Goal: Task Accomplishment & Management: Use online tool/utility

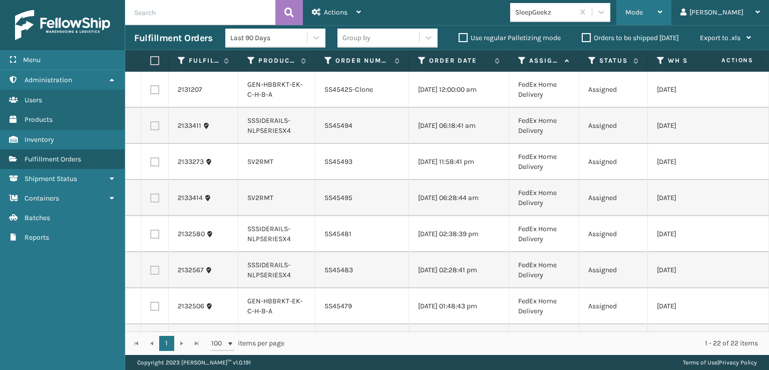
click at [663, 8] on div "Mode" at bounding box center [643, 12] width 37 height 25
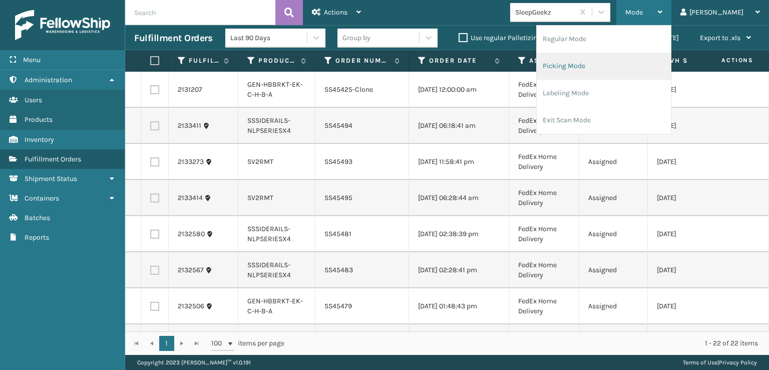
click at [624, 70] on li "Picking Mode" at bounding box center [604, 66] width 134 height 27
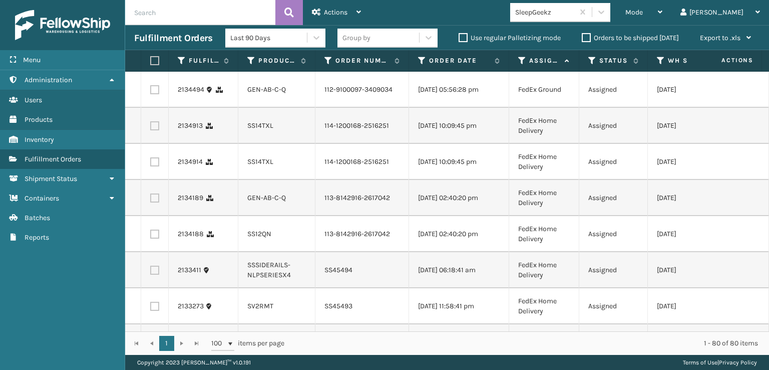
drag, startPoint x: 155, startPoint y: 91, endPoint x: 155, endPoint y: 96, distance: 5.5
click at [155, 92] on label at bounding box center [154, 89] width 9 height 9
click at [151, 92] on input "checkbox" at bounding box center [150, 88] width 1 height 7
checkbox input "true"
click at [154, 124] on td at bounding box center [155, 126] width 28 height 36
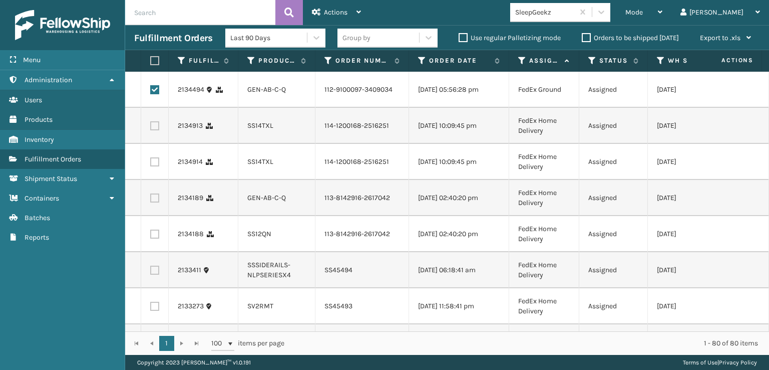
click at [156, 130] on label at bounding box center [154, 125] width 9 height 9
click at [151, 128] on input "checkbox" at bounding box center [150, 124] width 1 height 7
checkbox input "true"
click at [156, 166] on label at bounding box center [154, 161] width 9 height 9
click at [151, 164] on input "checkbox" at bounding box center [150, 160] width 1 height 7
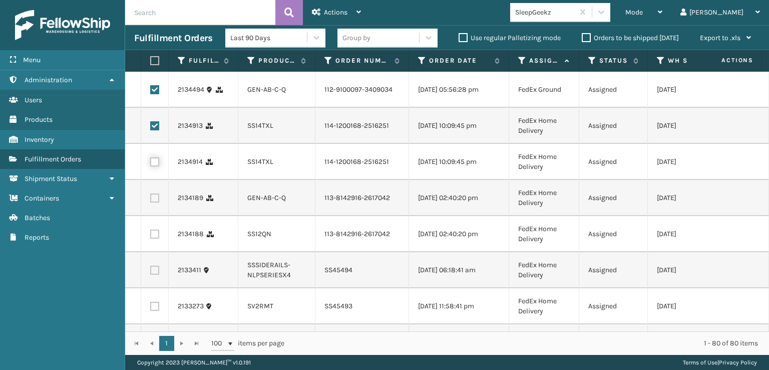
checkbox input "true"
click at [156, 202] on label at bounding box center [154, 197] width 9 height 9
click at [151, 200] on input "checkbox" at bounding box center [150, 196] width 1 height 7
checkbox input "true"
click at [154, 252] on td at bounding box center [155, 234] width 28 height 36
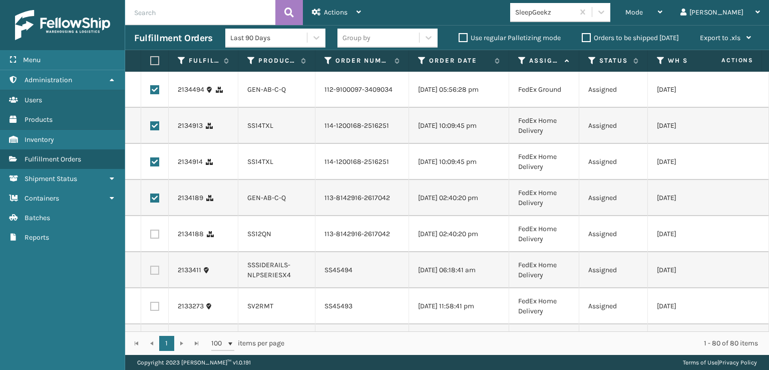
drag, startPoint x: 154, startPoint y: 260, endPoint x: 153, endPoint y: 271, distance: 10.6
click at [158, 252] on td at bounding box center [155, 234] width 28 height 36
click at [157, 238] on label at bounding box center [154, 233] width 9 height 9
click at [151, 236] on input "checkbox" at bounding box center [150, 232] width 1 height 7
checkbox input "true"
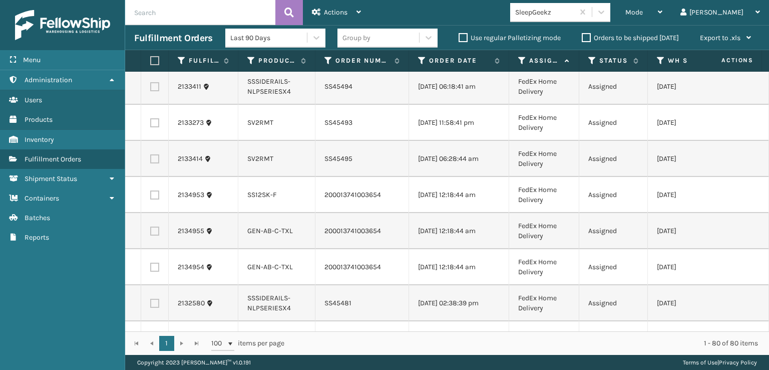
scroll to position [200, 0]
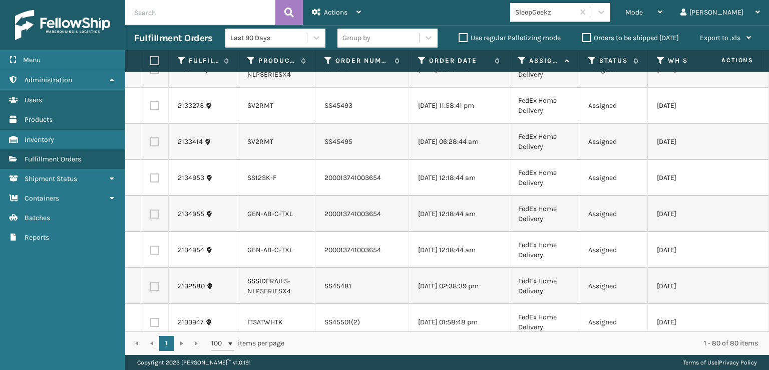
click at [155, 182] on label at bounding box center [154, 177] width 9 height 9
click at [151, 180] on input "checkbox" at bounding box center [150, 176] width 1 height 7
checkbox input "true"
click at [151, 218] on label at bounding box center [154, 213] width 9 height 9
click at [151, 216] on input "checkbox" at bounding box center [150, 212] width 1 height 7
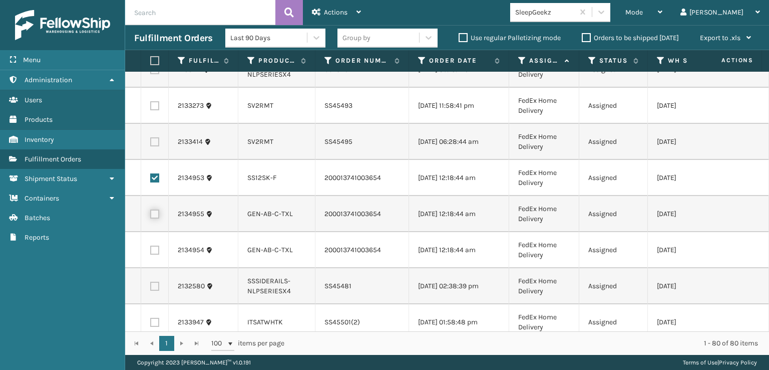
checkbox input "true"
click at [154, 268] on td at bounding box center [155, 250] width 28 height 36
click at [154, 254] on label at bounding box center [154, 249] width 9 height 9
click at [151, 252] on input "checkbox" at bounding box center [150, 248] width 1 height 7
checkbox input "true"
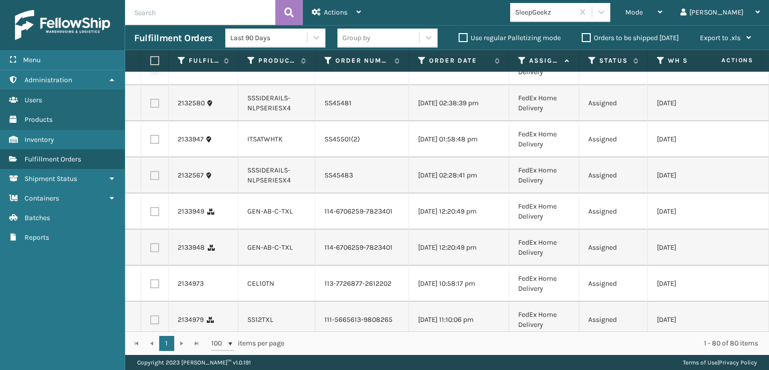
scroll to position [401, 0]
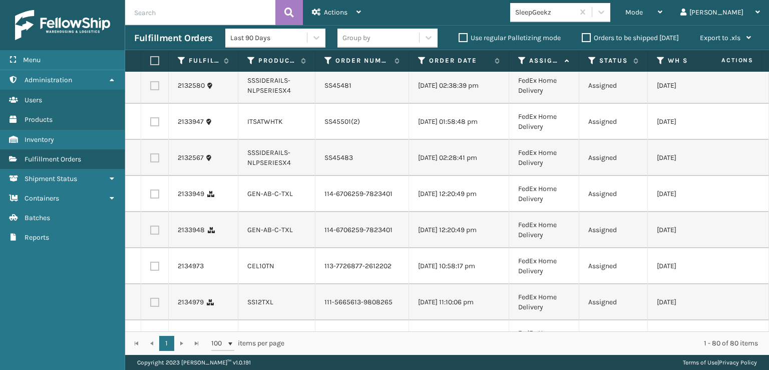
click at [158, 198] on label at bounding box center [154, 193] width 9 height 9
click at [151, 196] on input "checkbox" at bounding box center [150, 192] width 1 height 7
checkbox input "true"
click at [156, 234] on label at bounding box center [154, 229] width 9 height 9
click at [151, 232] on input "checkbox" at bounding box center [150, 228] width 1 height 7
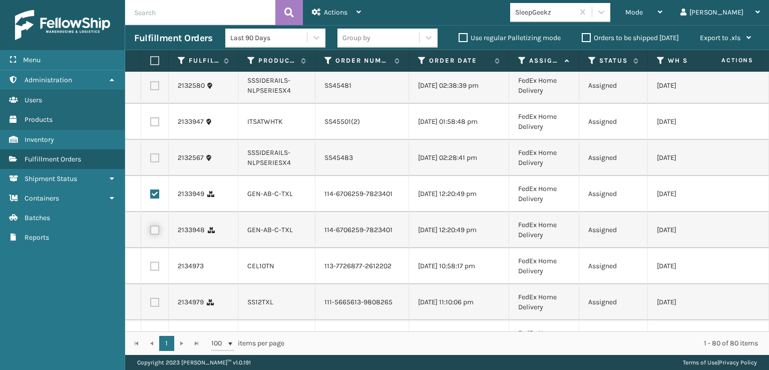
checkbox input "true"
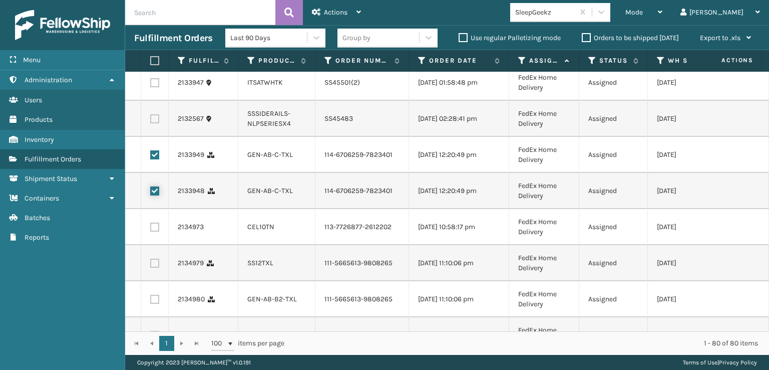
scroll to position [451, 0]
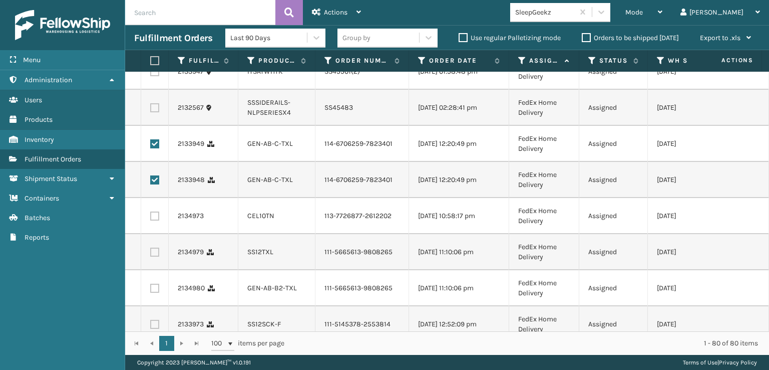
click at [156, 220] on label at bounding box center [154, 215] width 9 height 9
click at [151, 218] on input "checkbox" at bounding box center [150, 214] width 1 height 7
checkbox input "true"
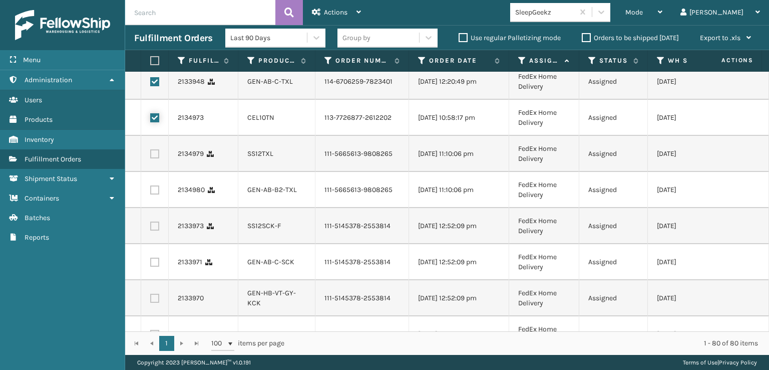
scroll to position [551, 0]
click at [156, 170] on td at bounding box center [155, 152] width 28 height 36
click at [154, 170] on td at bounding box center [155, 152] width 28 height 36
drag, startPoint x: 154, startPoint y: 223, endPoint x: 155, endPoint y: 229, distance: 6.1
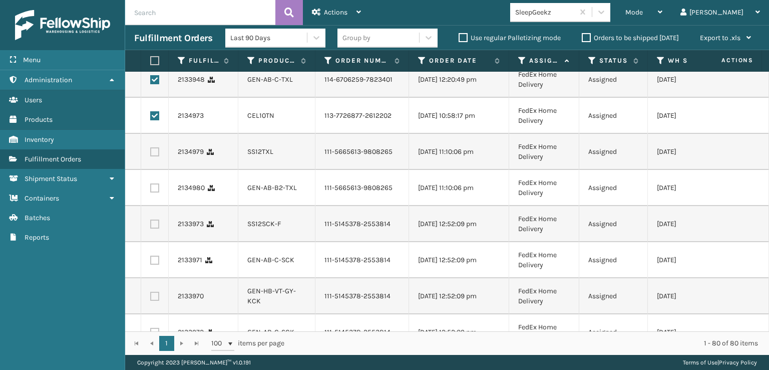
click at [155, 156] on label at bounding box center [154, 151] width 9 height 9
click at [151, 154] on input "checkbox" at bounding box center [150, 150] width 1 height 7
checkbox input "true"
click at [157, 206] on td at bounding box center [155, 188] width 28 height 36
click at [155, 192] on label at bounding box center [154, 187] width 9 height 9
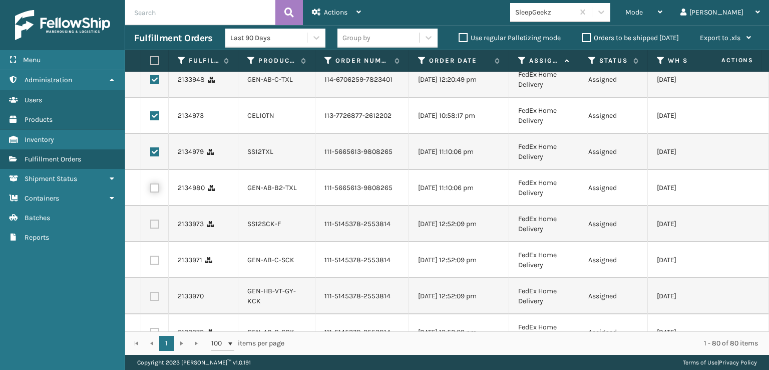
click at [151, 190] on input "checkbox" at bounding box center [150, 186] width 1 height 7
checkbox input "true"
click at [156, 228] on label at bounding box center [154, 223] width 9 height 9
click at [151, 226] on input "checkbox" at bounding box center [150, 222] width 1 height 7
checkbox input "true"
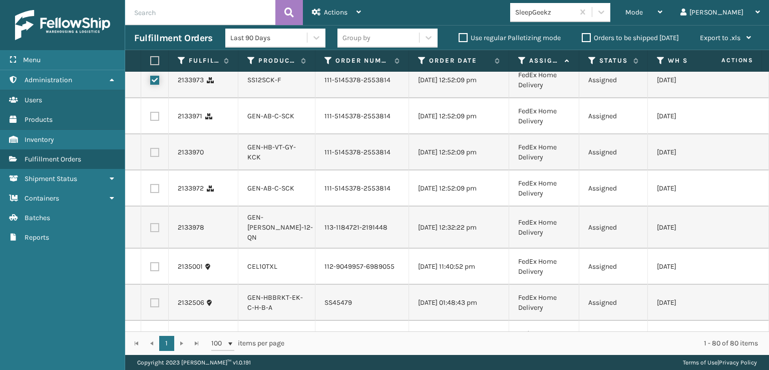
scroll to position [701, 0]
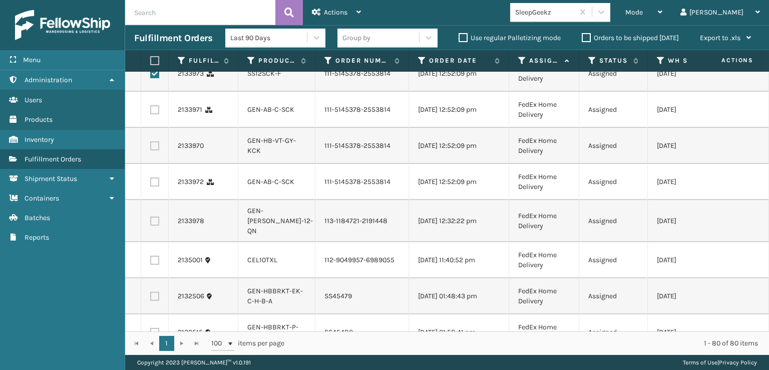
click at [156, 114] on label at bounding box center [154, 109] width 9 height 9
click at [151, 112] on input "checkbox" at bounding box center [150, 108] width 1 height 7
checkbox input "true"
click at [153, 150] on label at bounding box center [154, 145] width 9 height 9
click at [151, 148] on input "checkbox" at bounding box center [150, 144] width 1 height 7
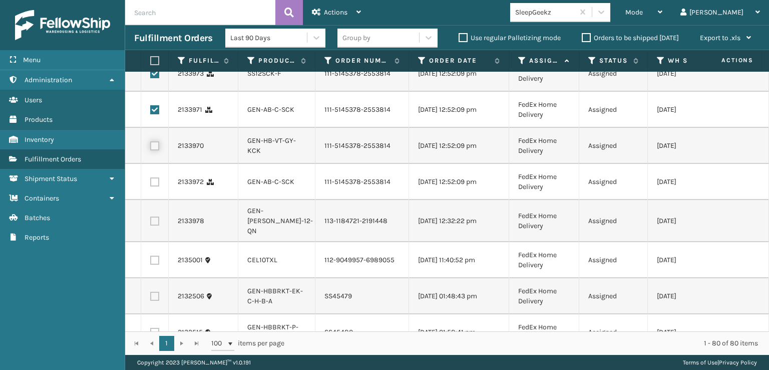
checkbox input "true"
click at [157, 186] on label at bounding box center [154, 181] width 9 height 9
click at [151, 184] on input "checkbox" at bounding box center [150, 180] width 1 height 7
checkbox input "true"
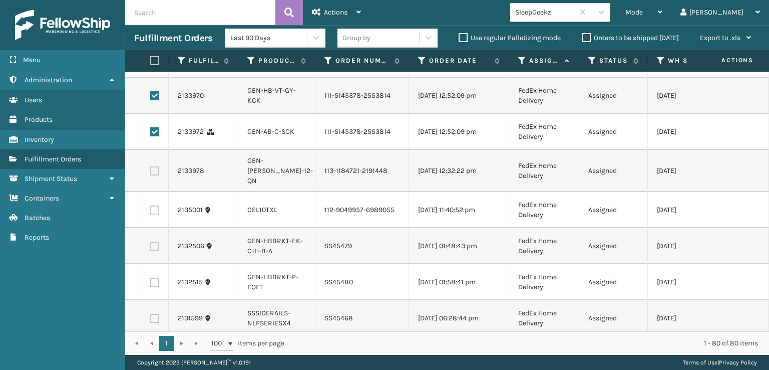
click at [156, 175] on label at bounding box center [154, 170] width 9 height 9
click at [151, 173] on input "checkbox" at bounding box center [150, 169] width 1 height 7
checkbox input "true"
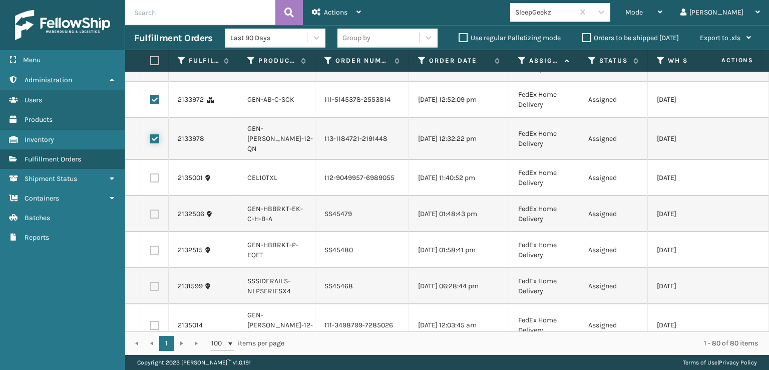
scroll to position [801, 0]
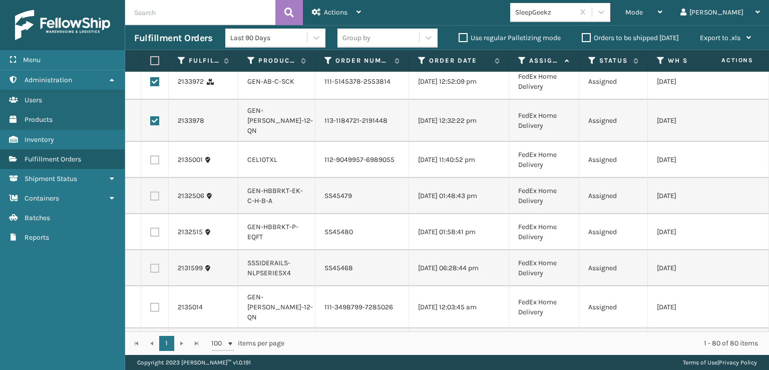
click at [154, 178] on td at bounding box center [155, 160] width 28 height 36
click at [154, 164] on label at bounding box center [154, 159] width 9 height 9
click at [151, 162] on input "checkbox" at bounding box center [150, 158] width 1 height 7
checkbox input "true"
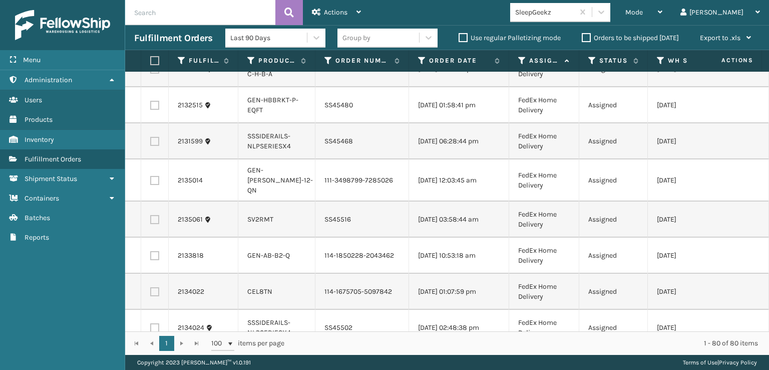
scroll to position [951, 0]
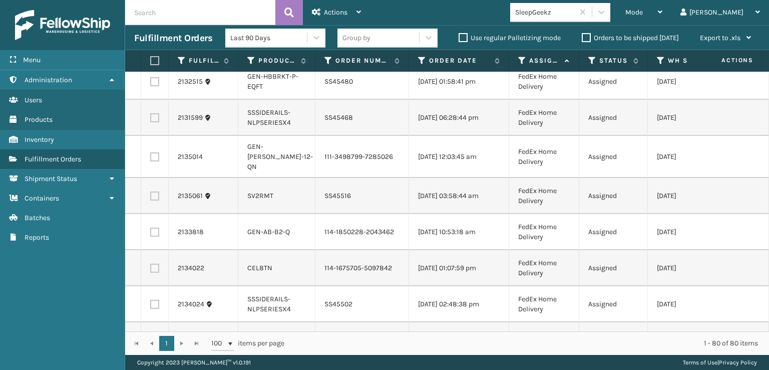
click at [154, 161] on label at bounding box center [154, 156] width 9 height 9
click at [151, 159] on input "checkbox" at bounding box center [150, 155] width 1 height 7
checkbox input "true"
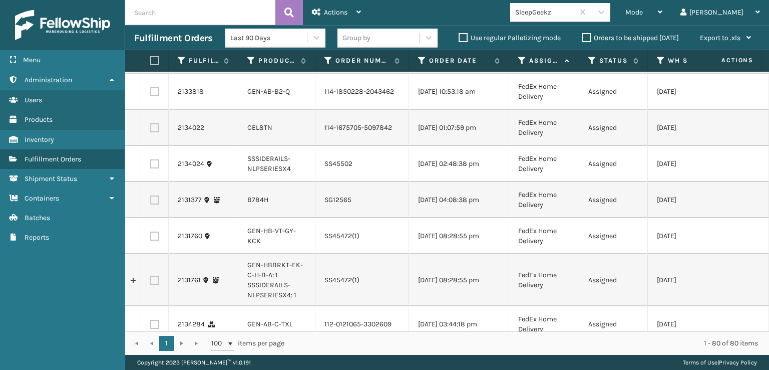
scroll to position [1102, 0]
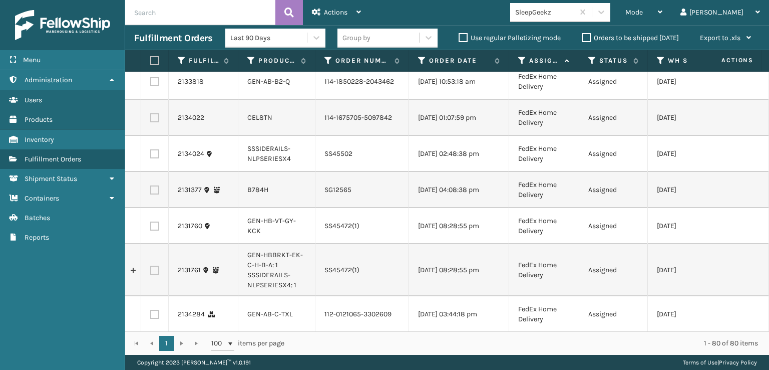
click at [156, 86] on label at bounding box center [154, 81] width 9 height 9
click at [151, 84] on input "checkbox" at bounding box center [150, 80] width 1 height 7
checkbox input "true"
click at [156, 122] on label at bounding box center [154, 117] width 9 height 9
click at [151, 120] on input "checkbox" at bounding box center [150, 116] width 1 height 7
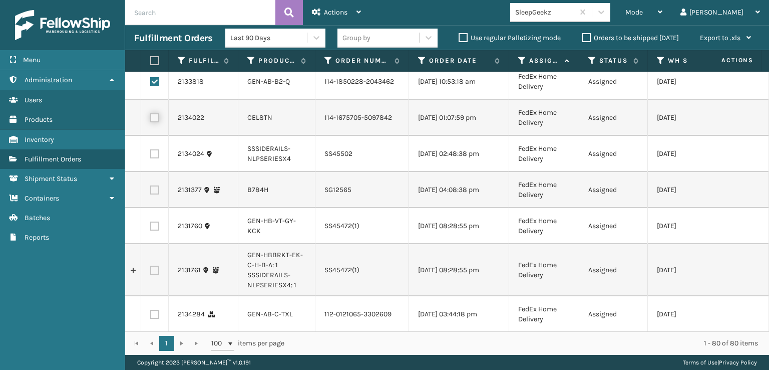
checkbox input "true"
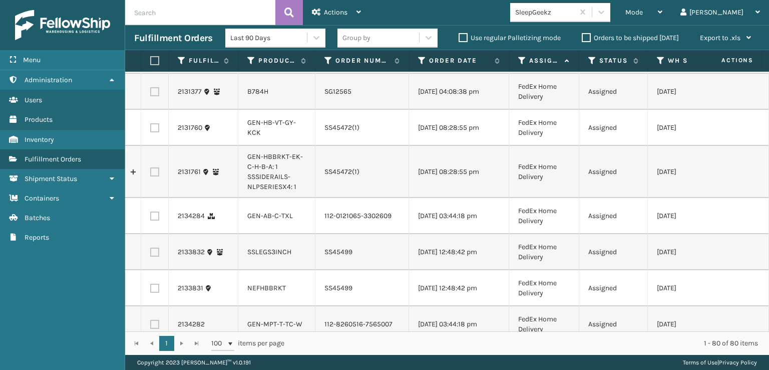
scroll to position [1202, 0]
click at [152, 130] on label at bounding box center [154, 125] width 9 height 9
click at [151, 128] on input "checkbox" at bounding box center [150, 124] width 1 height 7
checkbox input "true"
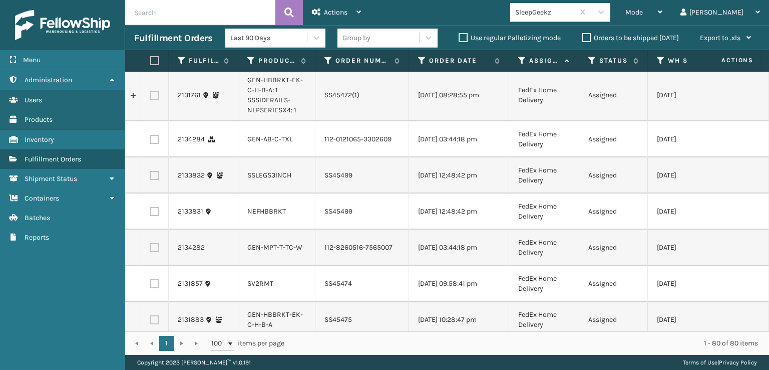
scroll to position [1302, 0]
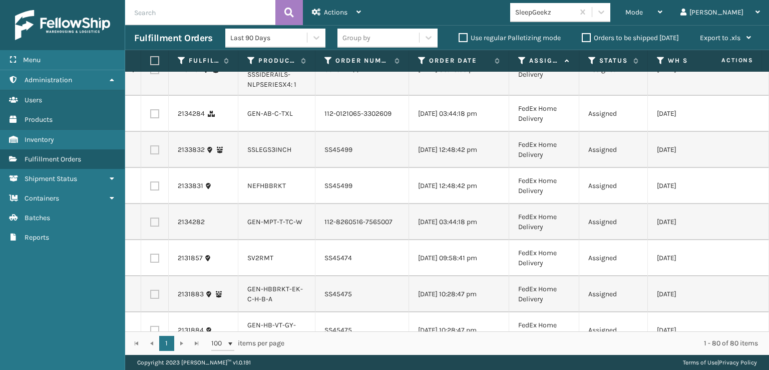
click at [156, 132] on td at bounding box center [155, 114] width 28 height 36
click at [155, 118] on label at bounding box center [154, 113] width 9 height 9
click at [151, 116] on input "checkbox" at bounding box center [150, 112] width 1 height 7
checkbox input "true"
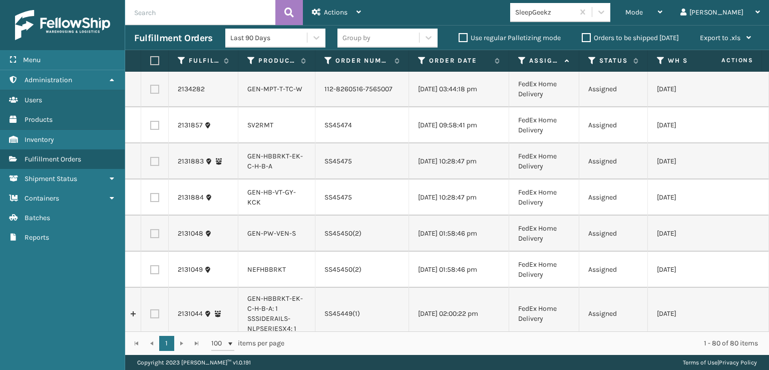
scroll to position [1502, 0]
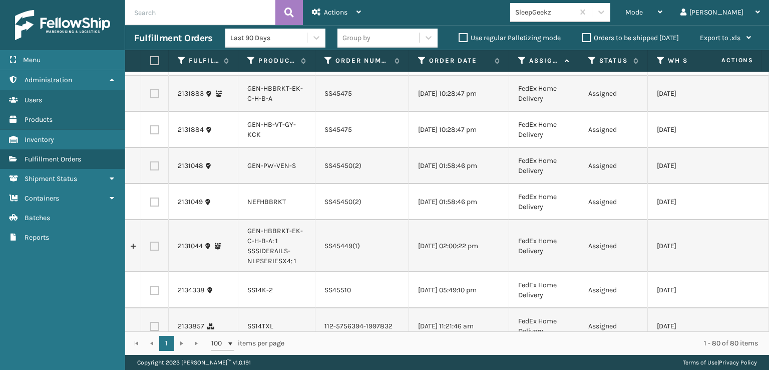
click at [158, 134] on label at bounding box center [154, 129] width 9 height 9
click at [151, 132] on input "checkbox" at bounding box center [150, 128] width 1 height 7
checkbox input "true"
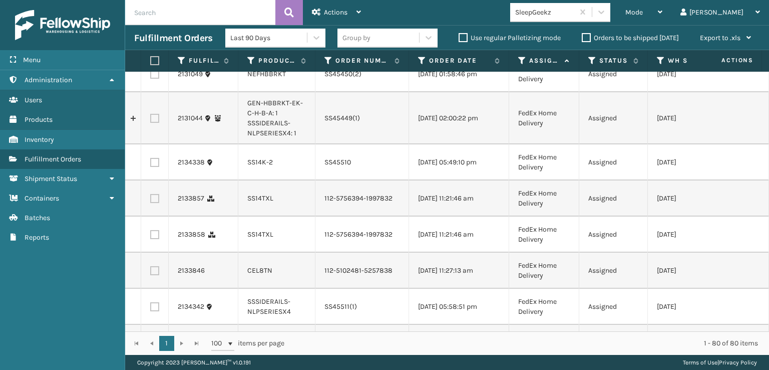
scroll to position [1703, 0]
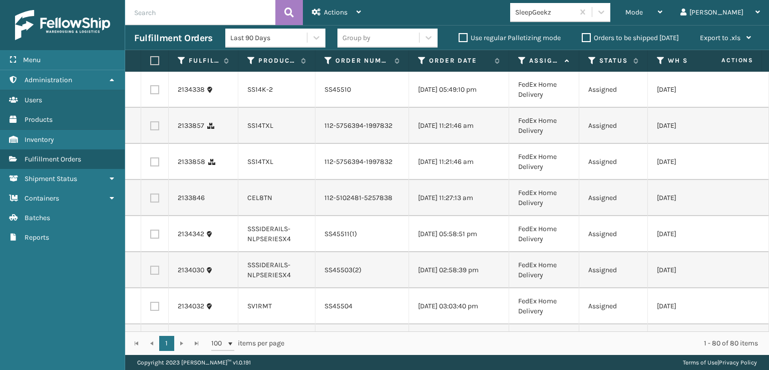
click at [159, 108] on td at bounding box center [155, 90] width 28 height 36
click at [154, 94] on label at bounding box center [154, 89] width 9 height 9
click at [151, 92] on input "checkbox" at bounding box center [150, 88] width 1 height 7
checkbox input "true"
click at [158, 130] on label at bounding box center [154, 125] width 9 height 9
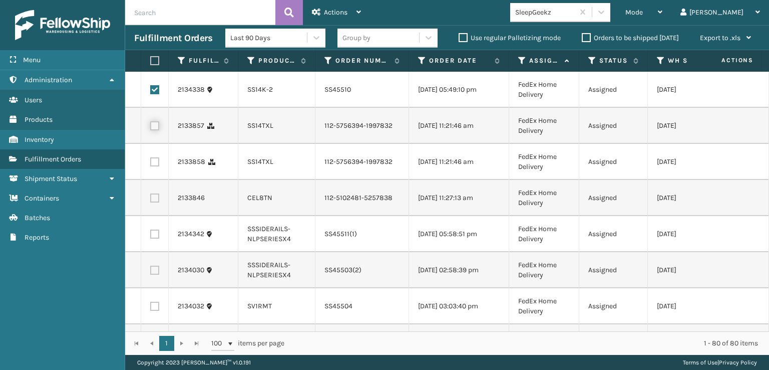
click at [151, 128] on input "checkbox" at bounding box center [150, 124] width 1 height 7
checkbox input "true"
click at [153, 166] on label at bounding box center [154, 161] width 9 height 9
click at [151, 164] on input "checkbox" at bounding box center [150, 160] width 1 height 7
checkbox input "true"
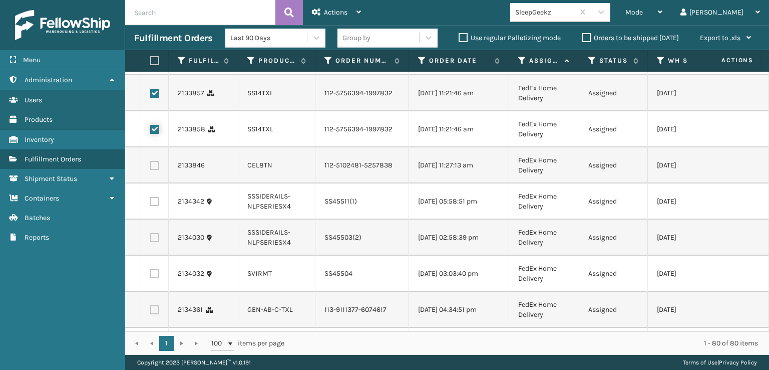
scroll to position [1753, 0]
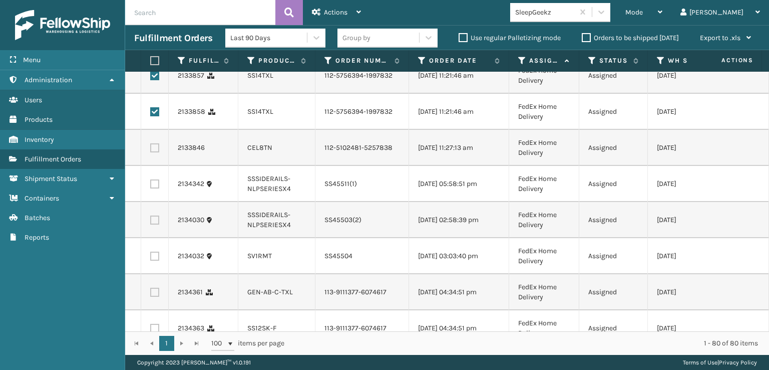
click at [156, 152] on label at bounding box center [154, 147] width 9 height 9
click at [151, 150] on input "checkbox" at bounding box center [150, 146] width 1 height 7
checkbox input "true"
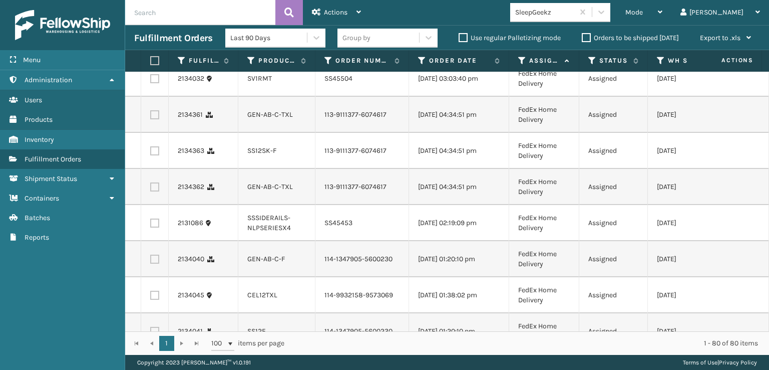
scroll to position [1953, 0]
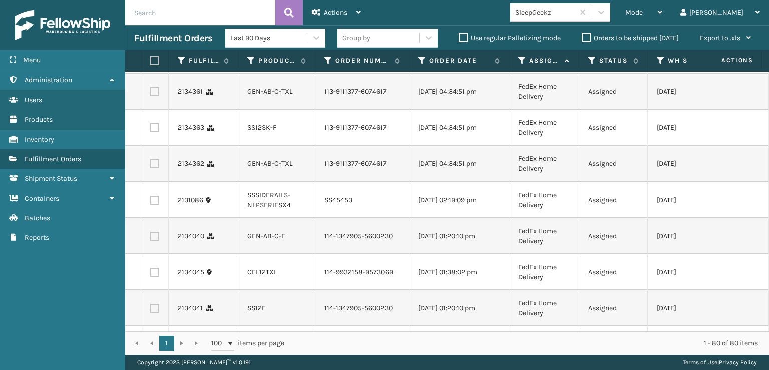
click at [154, 110] on td at bounding box center [155, 92] width 28 height 36
click at [156, 96] on label at bounding box center [154, 91] width 9 height 9
click at [151, 94] on input "checkbox" at bounding box center [150, 90] width 1 height 7
checkbox input "true"
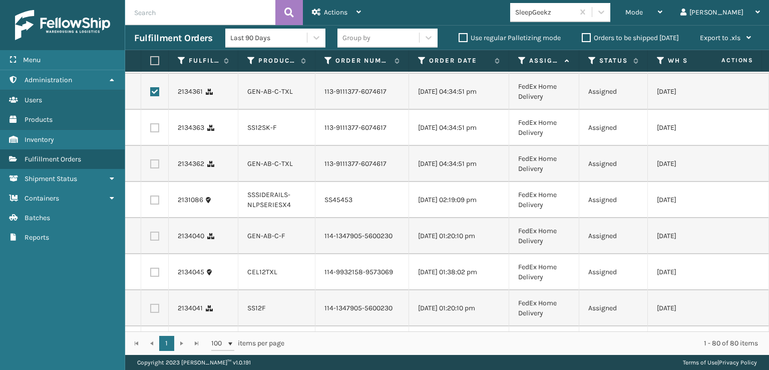
click at [155, 146] on td at bounding box center [155, 128] width 28 height 36
click at [155, 132] on label at bounding box center [154, 127] width 9 height 9
click at [151, 130] on input "checkbox" at bounding box center [150, 126] width 1 height 7
checkbox input "true"
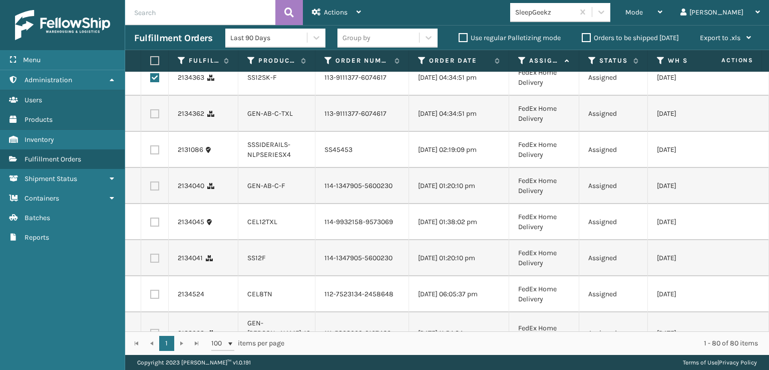
click at [156, 118] on label at bounding box center [154, 113] width 9 height 9
click at [151, 116] on input "checkbox" at bounding box center [150, 112] width 1 height 7
checkbox input "true"
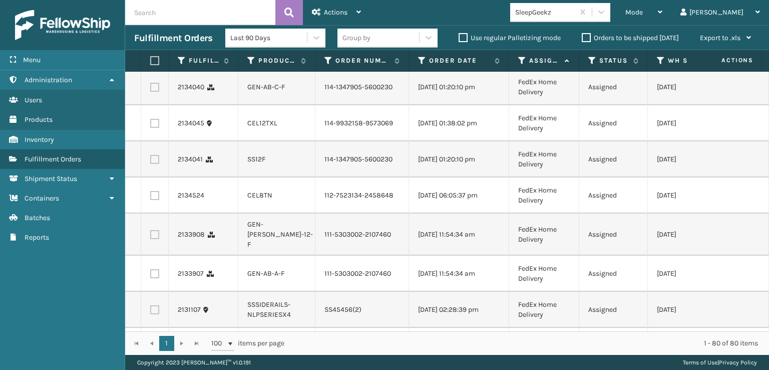
scroll to position [2103, 0]
click at [158, 90] on label at bounding box center [154, 85] width 9 height 9
click at [151, 88] on input "checkbox" at bounding box center [150, 84] width 1 height 7
checkbox input "true"
click at [155, 126] on label at bounding box center [154, 121] width 9 height 9
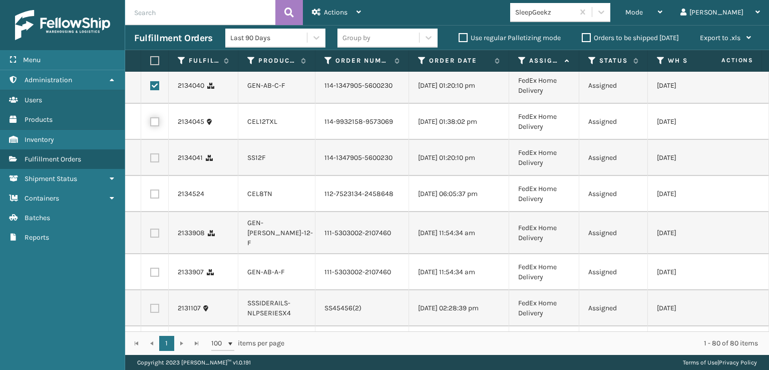
click at [151, 124] on input "checkbox" at bounding box center [150, 120] width 1 height 7
checkbox input "true"
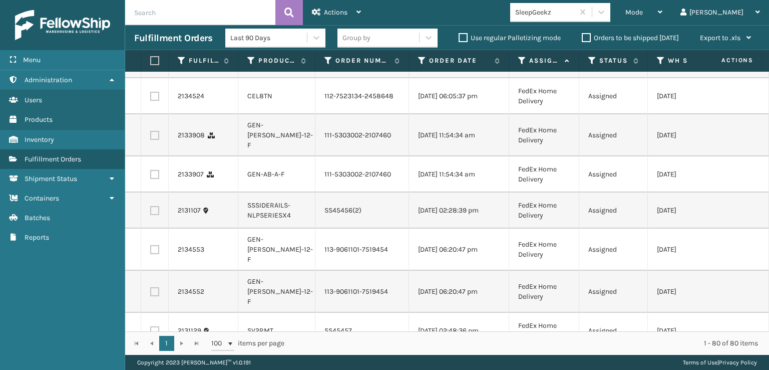
scroll to position [2203, 0]
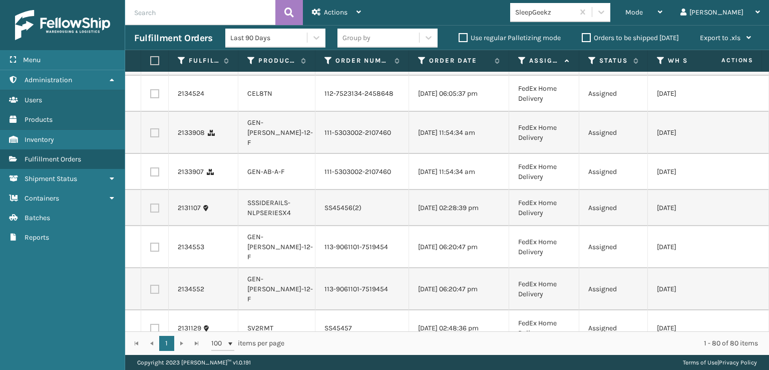
click at [157, 62] on label at bounding box center [154, 57] width 9 height 9
click at [151, 60] on input "checkbox" at bounding box center [150, 56] width 1 height 7
checkbox input "true"
click at [154, 98] on label at bounding box center [154, 93] width 9 height 9
click at [151, 96] on input "checkbox" at bounding box center [150, 92] width 1 height 7
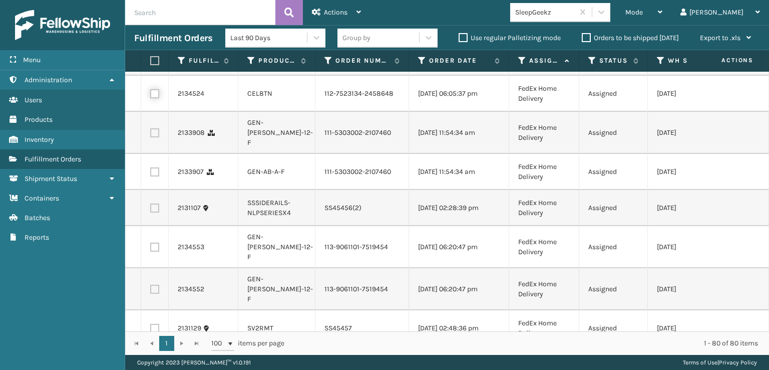
checkbox input "true"
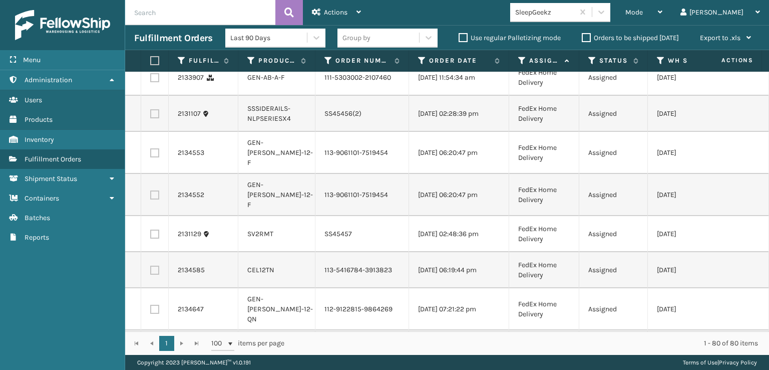
scroll to position [2304, 0]
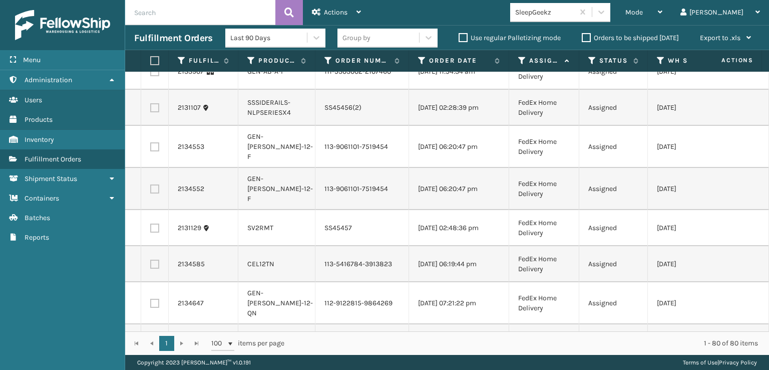
click at [154, 37] on label at bounding box center [154, 32] width 9 height 9
click at [151, 35] on input "checkbox" at bounding box center [150, 31] width 1 height 7
checkbox input "true"
click at [156, 76] on label at bounding box center [154, 71] width 9 height 9
click at [151, 74] on input "checkbox" at bounding box center [150, 70] width 1 height 7
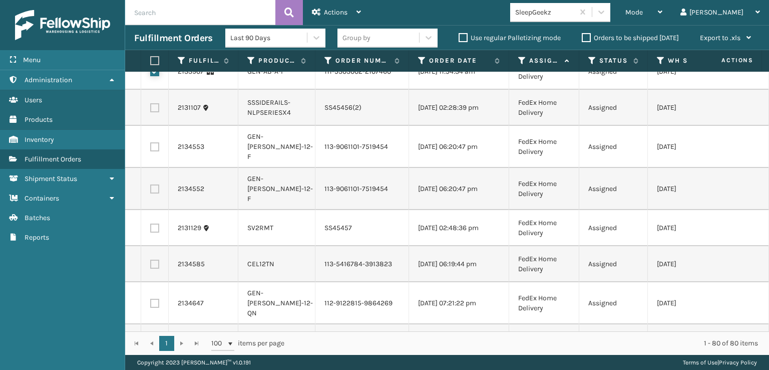
checkbox input "true"
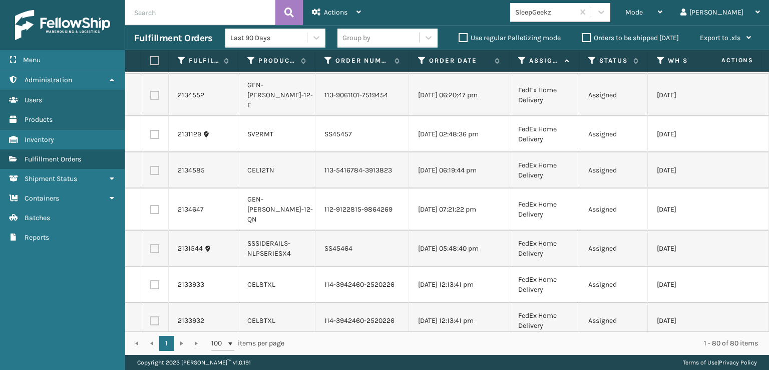
scroll to position [2404, 0]
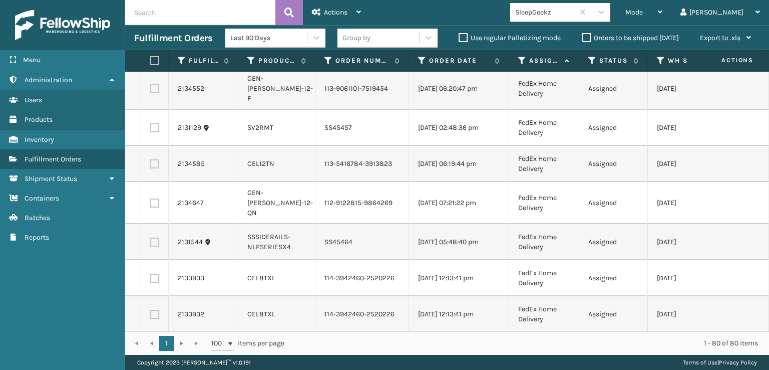
click at [156, 51] on label at bounding box center [154, 46] width 9 height 9
click at [151, 49] on input "checkbox" at bounding box center [150, 45] width 1 height 7
checkbox input "true"
click at [159, 110] on td at bounding box center [155, 89] width 28 height 42
click at [156, 93] on label at bounding box center [154, 88] width 9 height 9
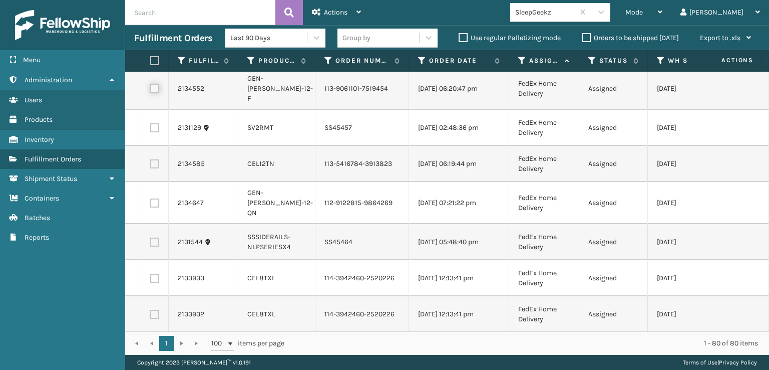
click at [151, 91] on input "checkbox" at bounding box center [150, 87] width 1 height 7
checkbox input "true"
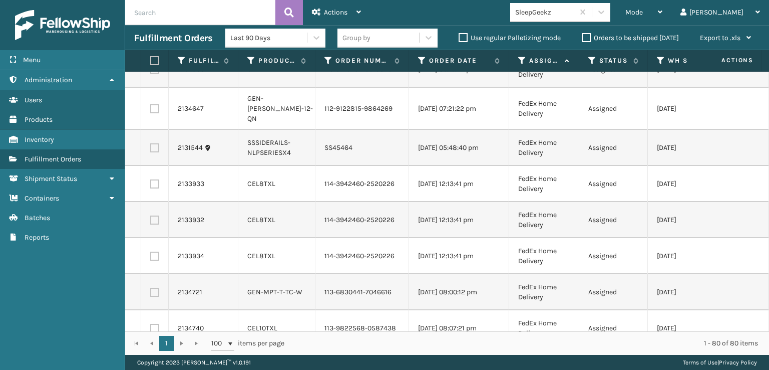
scroll to position [2504, 0]
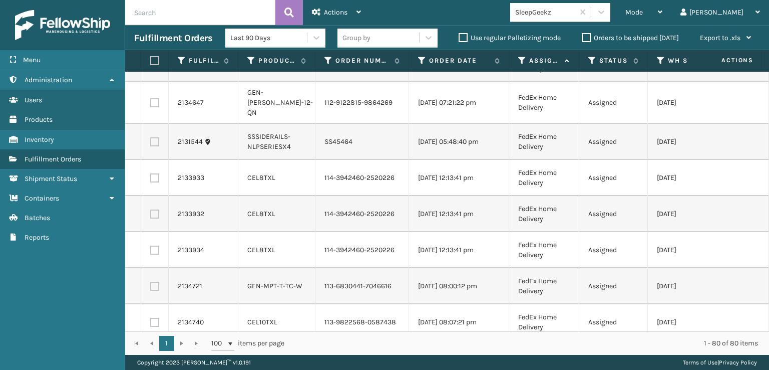
click at [154, 68] on label at bounding box center [154, 63] width 9 height 9
click at [151, 66] on input "checkbox" at bounding box center [150, 62] width 1 height 7
checkbox input "true"
click at [157, 107] on label at bounding box center [154, 102] width 9 height 9
click at [151, 105] on input "checkbox" at bounding box center [150, 101] width 1 height 7
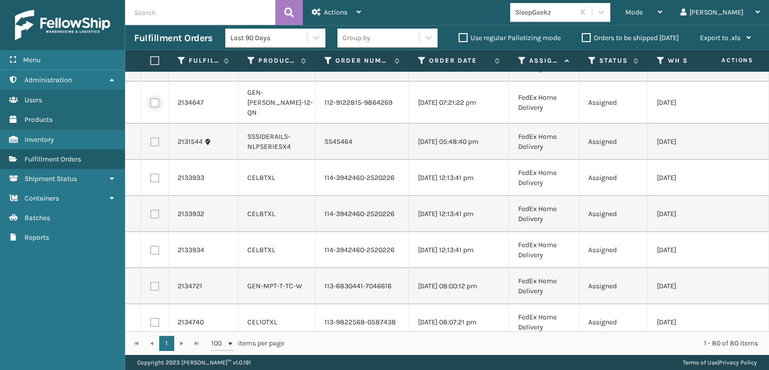
checkbox input "true"
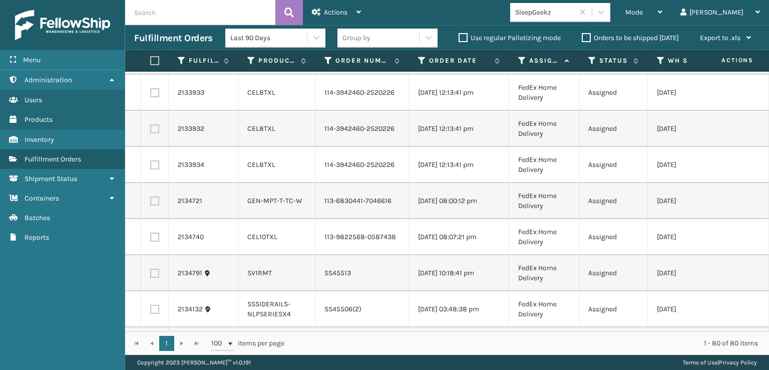
scroll to position [2604, 0]
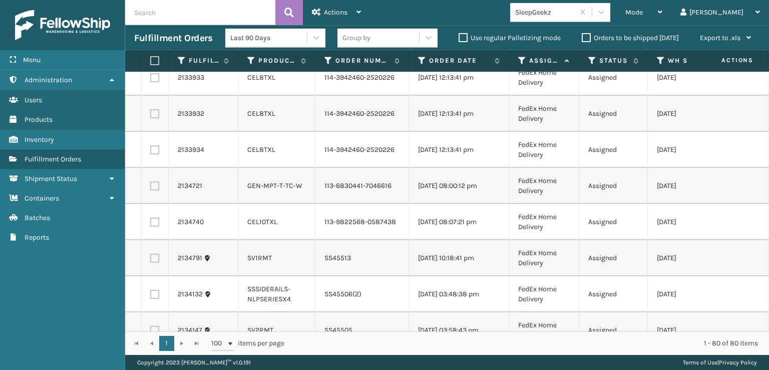
drag, startPoint x: 151, startPoint y: 292, endPoint x: 154, endPoint y: 298, distance: 7.0
click at [151, 82] on label at bounding box center [154, 77] width 9 height 9
click at [151, 80] on input "checkbox" at bounding box center [150, 76] width 1 height 7
checkbox input "true"
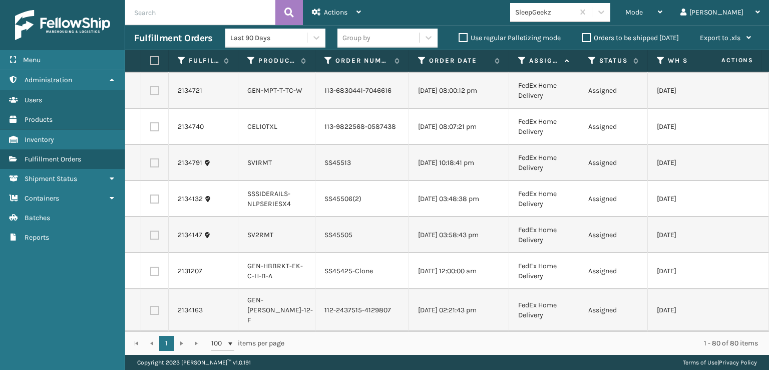
click at [155, 23] on label at bounding box center [154, 18] width 9 height 9
click at [151, 21] on input "checkbox" at bounding box center [150, 17] width 1 height 7
checkbox input "true"
click at [156, 59] on label at bounding box center [154, 54] width 9 height 9
click at [151, 57] on input "checkbox" at bounding box center [150, 53] width 1 height 7
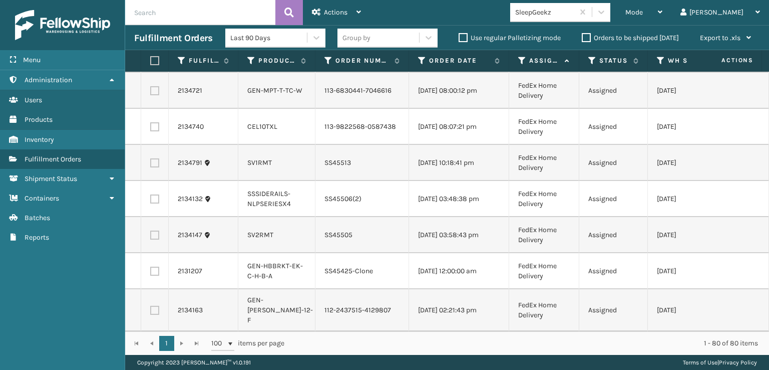
checkbox input "true"
click at [155, 131] on label at bounding box center [154, 126] width 9 height 9
click at [151, 129] on input "checkbox" at bounding box center [150, 125] width 1 height 7
checkbox input "true"
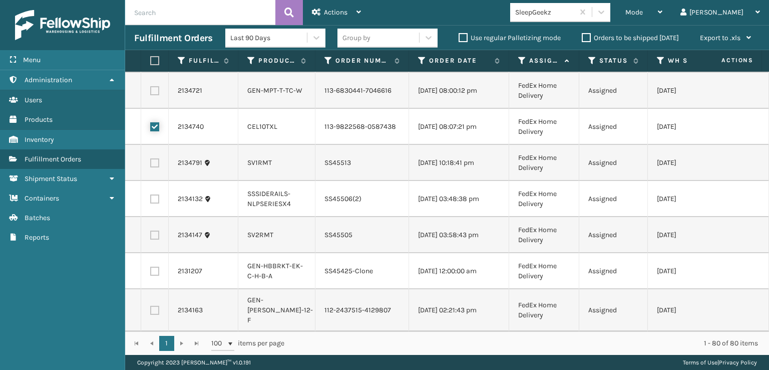
scroll to position [2947, 0]
click at [156, 305] on label at bounding box center [154, 309] width 9 height 9
click at [151, 305] on input "checkbox" at bounding box center [150, 308] width 1 height 7
checkbox input "true"
click at [345, 9] on span "Actions" at bounding box center [336, 12] width 24 height 9
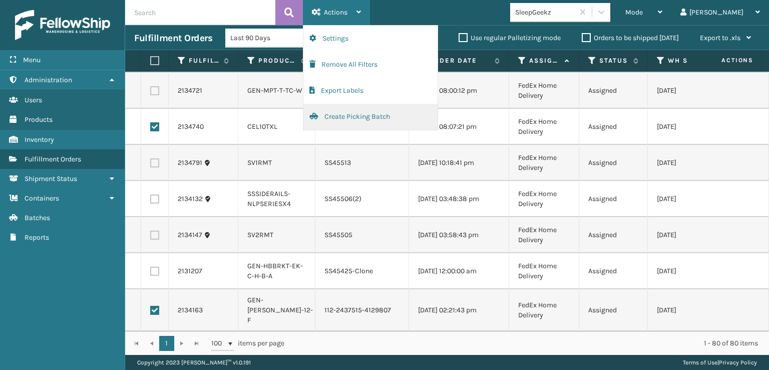
click at [361, 117] on button "Create Picking Batch" at bounding box center [370, 117] width 134 height 26
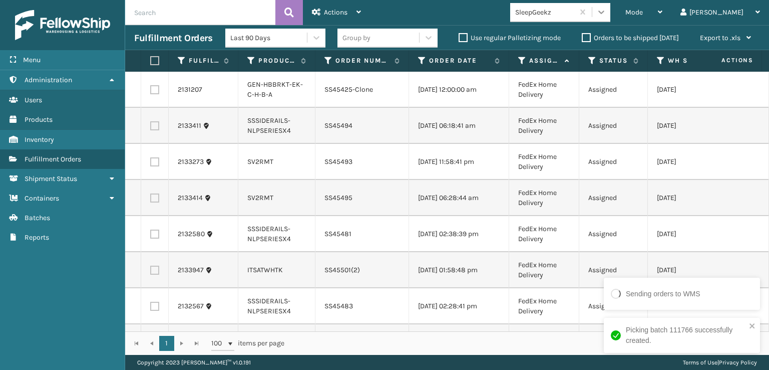
click at [610, 11] on div at bounding box center [601, 12] width 18 height 18
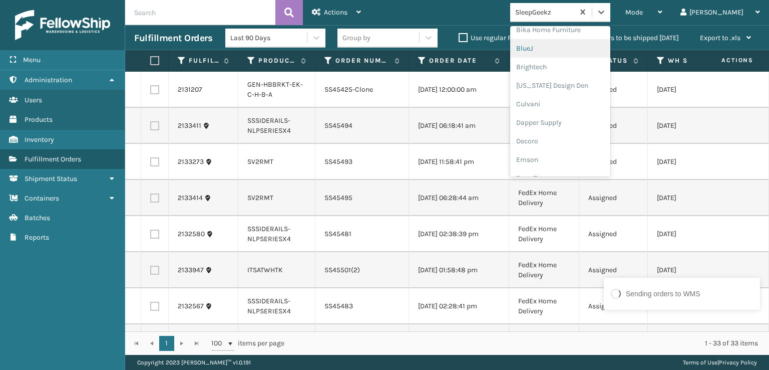
scroll to position [150, 0]
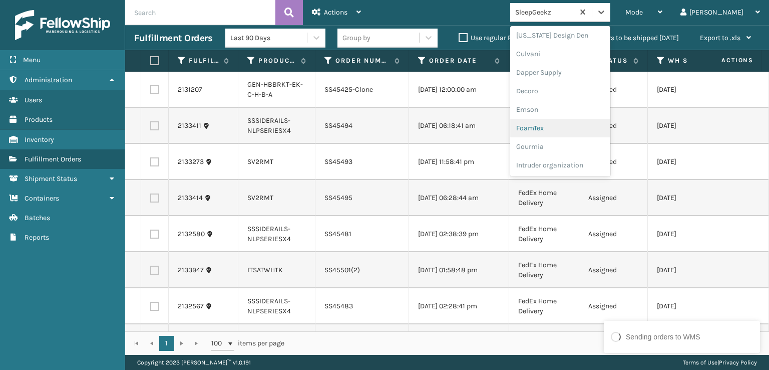
click at [581, 132] on div "FoamTex" at bounding box center [560, 128] width 100 height 19
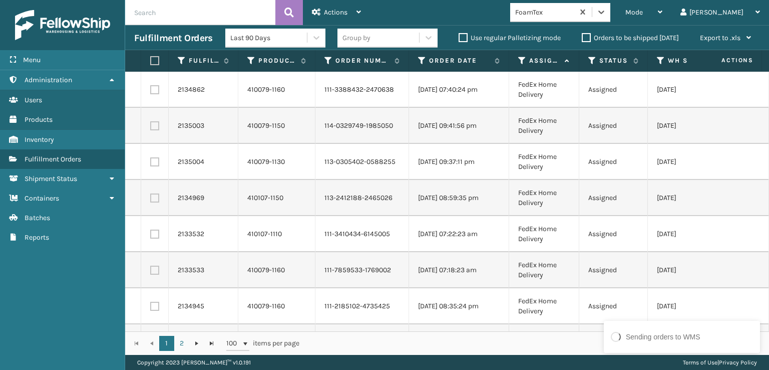
click at [156, 92] on label at bounding box center [154, 89] width 9 height 9
click at [151, 92] on input "checkbox" at bounding box center [150, 88] width 1 height 7
checkbox input "true"
click at [156, 125] on label at bounding box center [154, 125] width 9 height 9
click at [151, 125] on input "checkbox" at bounding box center [150, 124] width 1 height 7
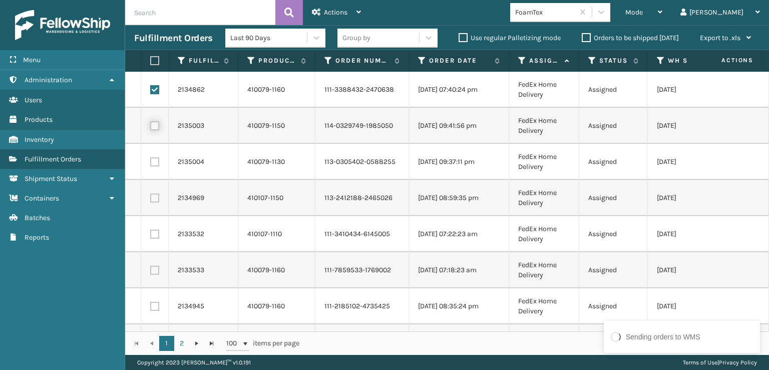
checkbox input "true"
click at [154, 163] on label at bounding box center [154, 161] width 9 height 9
click at [151, 163] on input "checkbox" at bounding box center [150, 160] width 1 height 7
checkbox input "true"
click at [156, 197] on label at bounding box center [154, 197] width 9 height 9
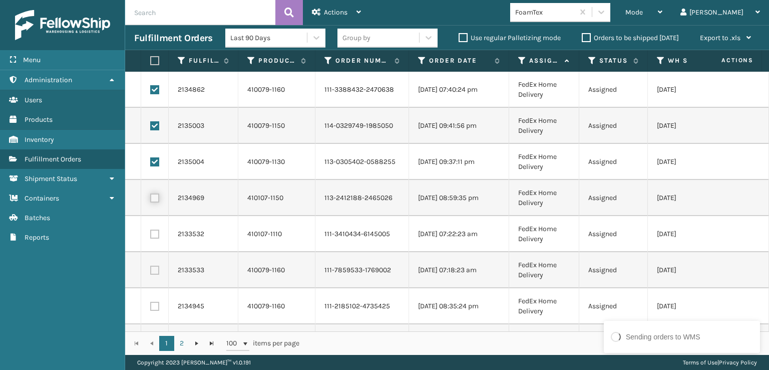
click at [151, 197] on input "checkbox" at bounding box center [150, 196] width 1 height 7
checkbox input "true"
click at [152, 239] on td at bounding box center [155, 234] width 28 height 36
click at [152, 238] on label at bounding box center [154, 233] width 9 height 9
click at [151, 236] on input "checkbox" at bounding box center [150, 232] width 1 height 7
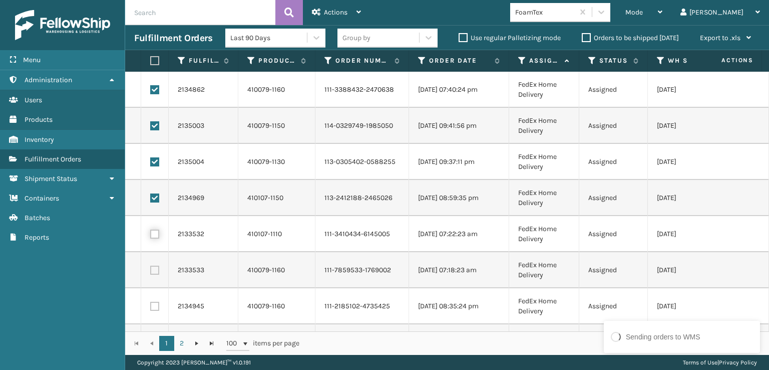
checkbox input "true"
click at [157, 277] on td at bounding box center [155, 270] width 28 height 36
click at [156, 275] on td at bounding box center [155, 270] width 28 height 36
click at [156, 267] on label at bounding box center [154, 269] width 9 height 9
click at [151, 267] on input "checkbox" at bounding box center [150, 268] width 1 height 7
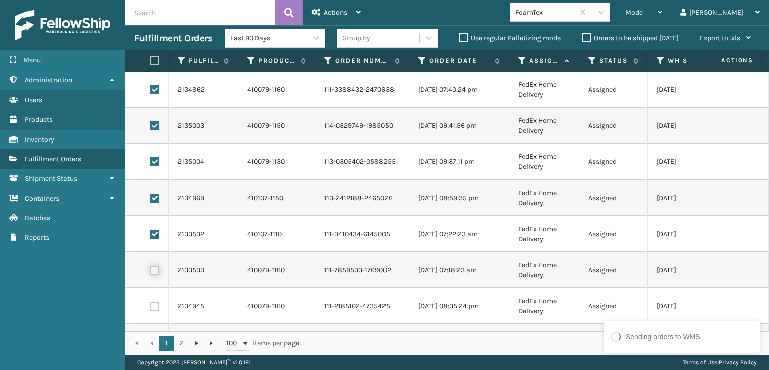
checkbox input "true"
click at [158, 301] on label at bounding box center [154, 305] width 9 height 9
click at [151, 301] on input "checkbox" at bounding box center [150, 304] width 1 height 7
checkbox input "true"
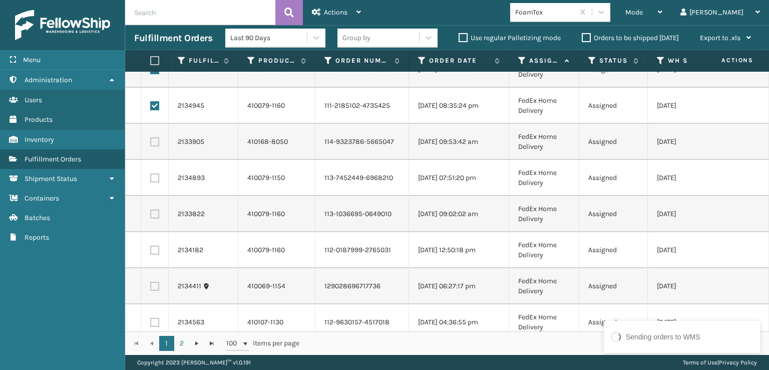
click at [154, 142] on label at bounding box center [154, 141] width 9 height 9
click at [151, 142] on input "checkbox" at bounding box center [150, 140] width 1 height 7
checkbox input "true"
click at [156, 178] on label at bounding box center [154, 177] width 9 height 9
click at [151, 178] on input "checkbox" at bounding box center [150, 176] width 1 height 7
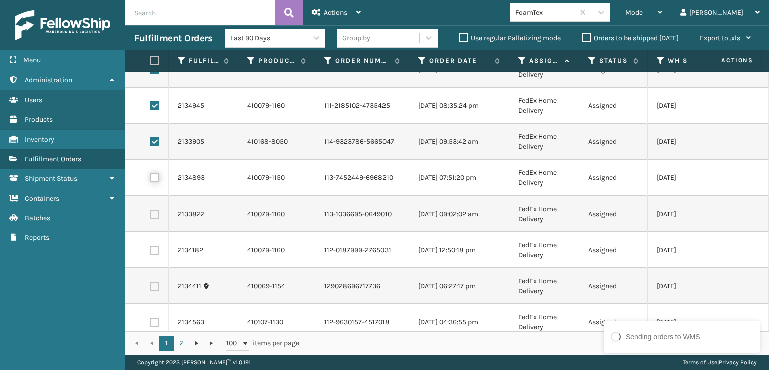
checkbox input "true"
click at [152, 214] on label at bounding box center [154, 213] width 9 height 9
click at [151, 214] on input "checkbox" at bounding box center [150, 212] width 1 height 7
checkbox input "true"
click at [158, 247] on label at bounding box center [154, 249] width 9 height 9
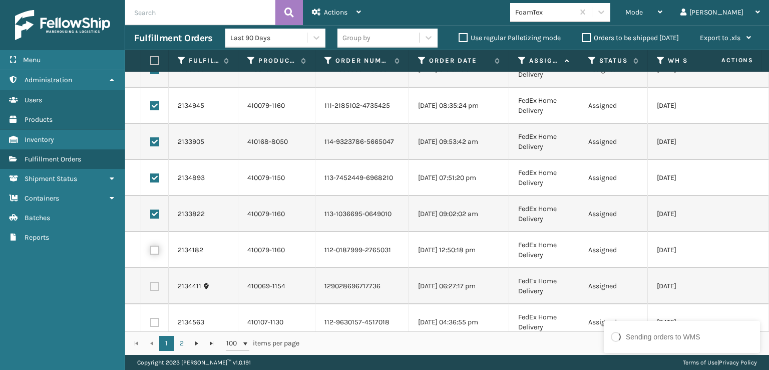
click at [151, 247] on input "checkbox" at bounding box center [150, 248] width 1 height 7
checkbox input "true"
click at [157, 289] on label at bounding box center [154, 285] width 9 height 9
click at [151, 288] on input "checkbox" at bounding box center [150, 284] width 1 height 7
checkbox input "true"
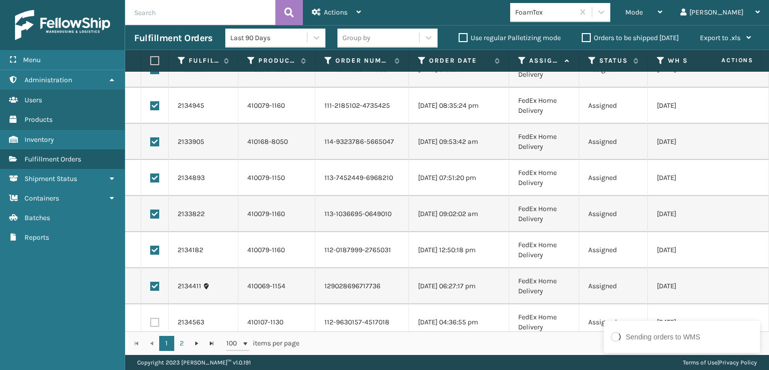
click at [157, 319] on label at bounding box center [154, 321] width 9 height 9
click at [151, 319] on input "checkbox" at bounding box center [150, 320] width 1 height 7
checkbox input "true"
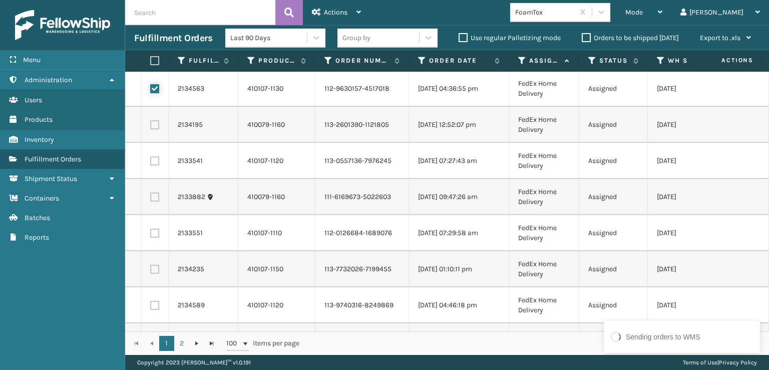
scroll to position [451, 0]
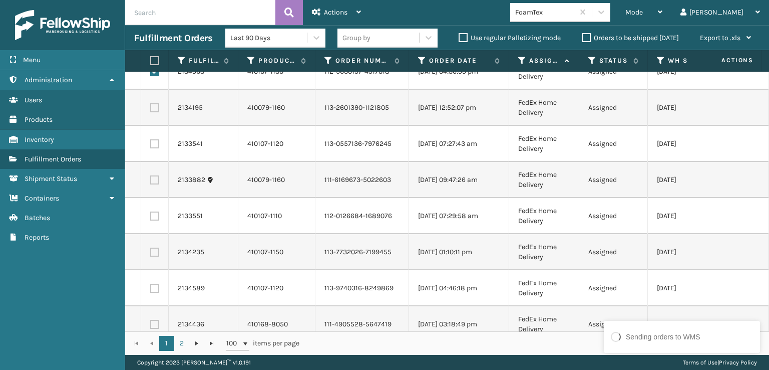
click at [156, 107] on label at bounding box center [154, 107] width 9 height 9
click at [151, 107] on input "checkbox" at bounding box center [150, 106] width 1 height 7
checkbox input "true"
click at [156, 146] on label at bounding box center [154, 143] width 9 height 9
click at [151, 146] on input "checkbox" at bounding box center [150, 142] width 1 height 7
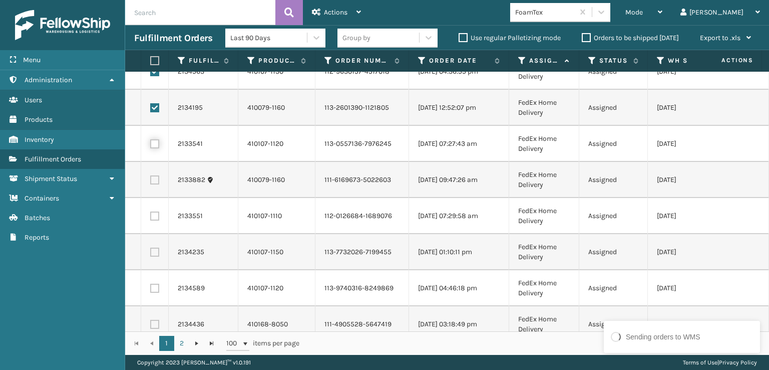
checkbox input "true"
click at [155, 180] on label at bounding box center [154, 179] width 9 height 9
click at [151, 180] on input "checkbox" at bounding box center [150, 178] width 1 height 7
checkbox input "true"
click at [154, 216] on label at bounding box center [154, 215] width 9 height 9
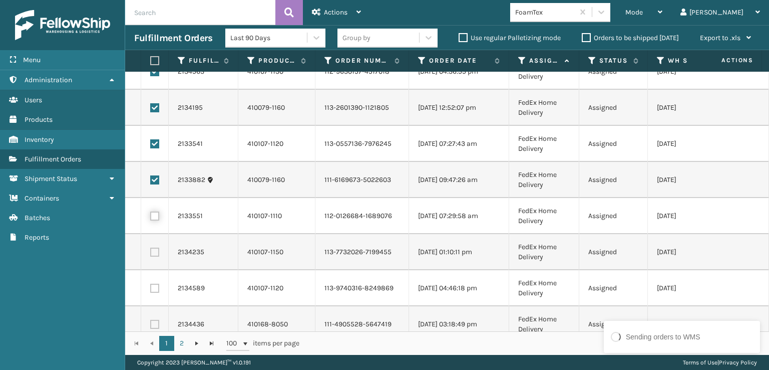
click at [151, 216] on input "checkbox" at bounding box center [150, 214] width 1 height 7
checkbox input "true"
click at [158, 252] on label at bounding box center [154, 251] width 9 height 9
click at [151, 252] on input "checkbox" at bounding box center [150, 250] width 1 height 7
checkbox input "true"
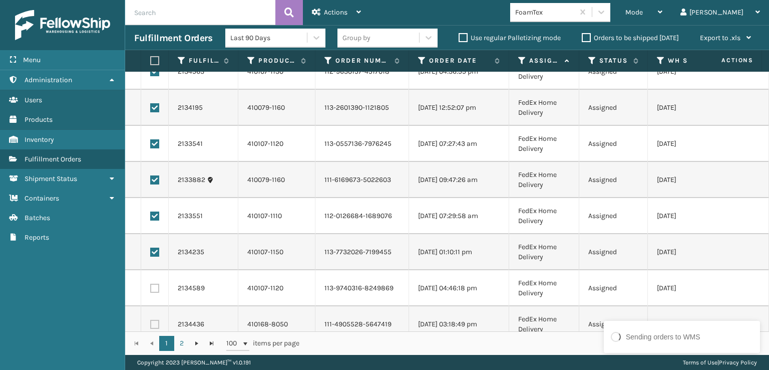
click at [158, 285] on label at bounding box center [154, 287] width 9 height 9
click at [151, 285] on input "checkbox" at bounding box center [150, 286] width 1 height 7
checkbox input "true"
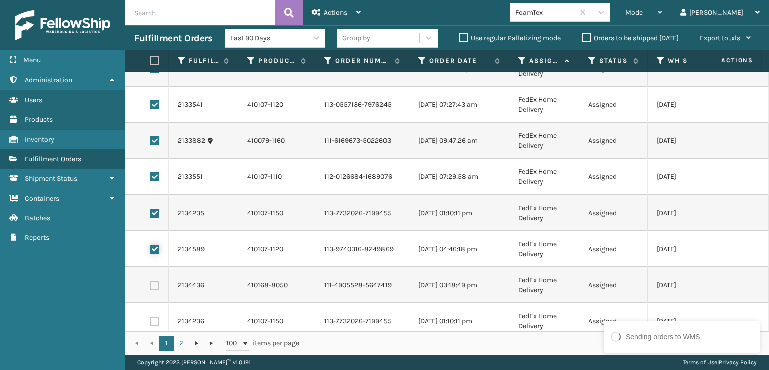
scroll to position [601, 0]
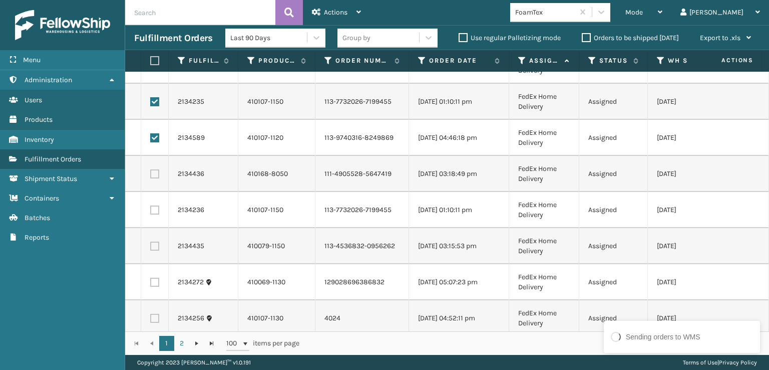
click at [153, 178] on td at bounding box center [155, 174] width 28 height 36
click at [157, 172] on label at bounding box center [154, 173] width 9 height 9
click at [151, 172] on input "checkbox" at bounding box center [150, 172] width 1 height 7
checkbox input "true"
click at [155, 211] on label at bounding box center [154, 209] width 9 height 9
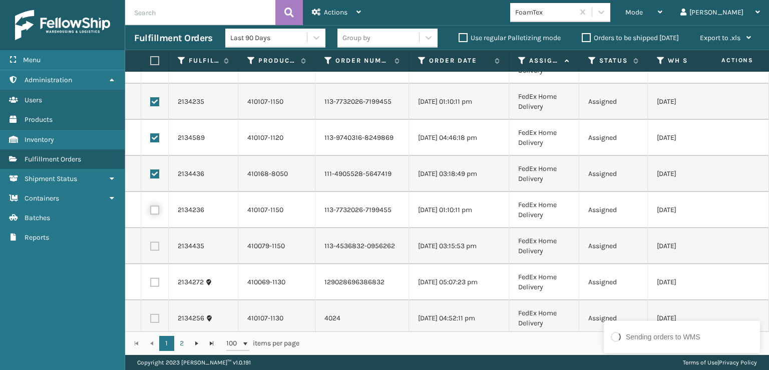
click at [151, 211] on input "checkbox" at bounding box center [150, 208] width 1 height 7
checkbox input "true"
click at [155, 247] on label at bounding box center [154, 245] width 9 height 9
click at [151, 247] on input "checkbox" at bounding box center [150, 244] width 1 height 7
checkbox input "true"
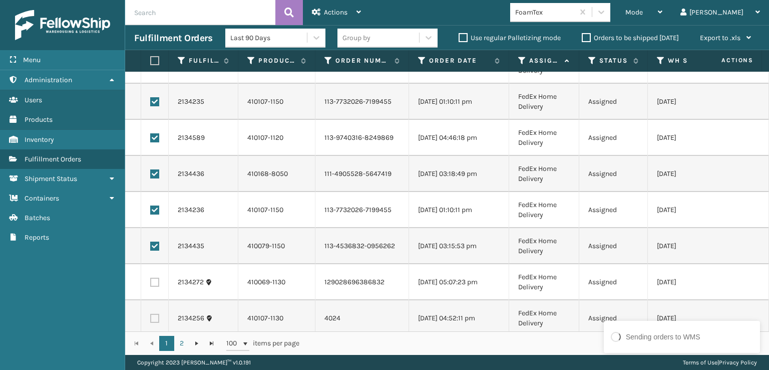
click at [158, 283] on label at bounding box center [154, 281] width 9 height 9
click at [151, 283] on input "checkbox" at bounding box center [150, 280] width 1 height 7
checkbox input "true"
click at [156, 314] on label at bounding box center [154, 317] width 9 height 9
click at [151, 314] on input "checkbox" at bounding box center [150, 316] width 1 height 7
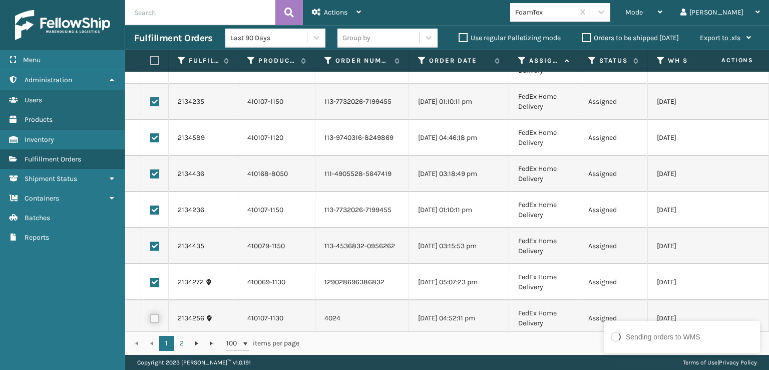
checkbox input "true"
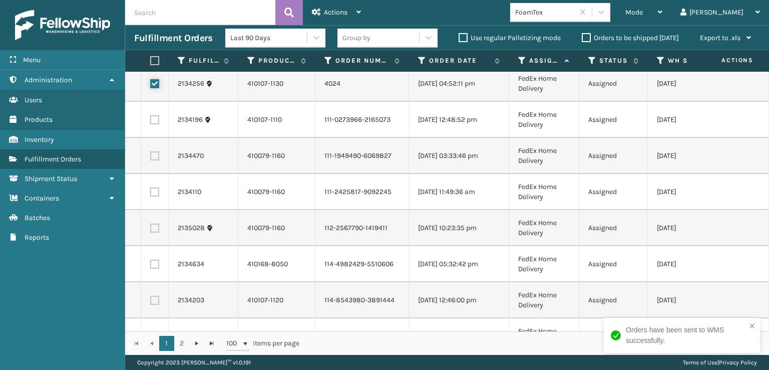
scroll to position [851, 0]
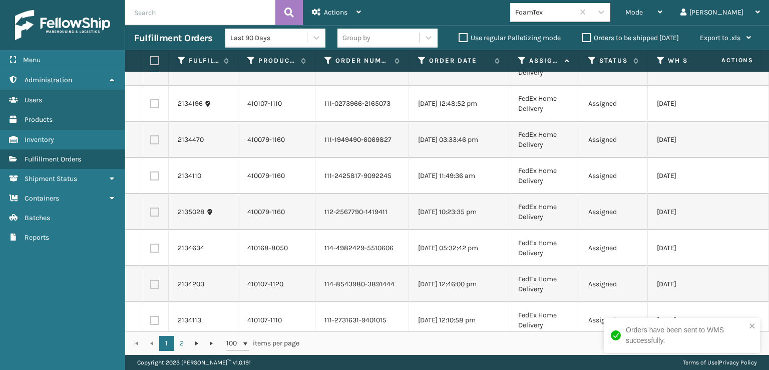
click at [154, 102] on label at bounding box center [154, 103] width 9 height 9
click at [151, 102] on input "checkbox" at bounding box center [150, 102] width 1 height 7
checkbox input "true"
click at [152, 141] on label at bounding box center [154, 139] width 9 height 9
click at [151, 141] on input "checkbox" at bounding box center [150, 138] width 1 height 7
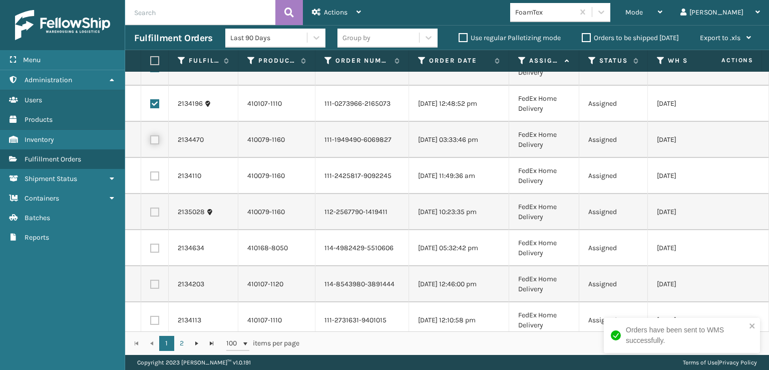
checkbox input "true"
click at [153, 171] on label at bounding box center [154, 175] width 9 height 9
click at [151, 171] on input "checkbox" at bounding box center [150, 174] width 1 height 7
checkbox input "true"
click at [156, 207] on label at bounding box center [154, 211] width 9 height 9
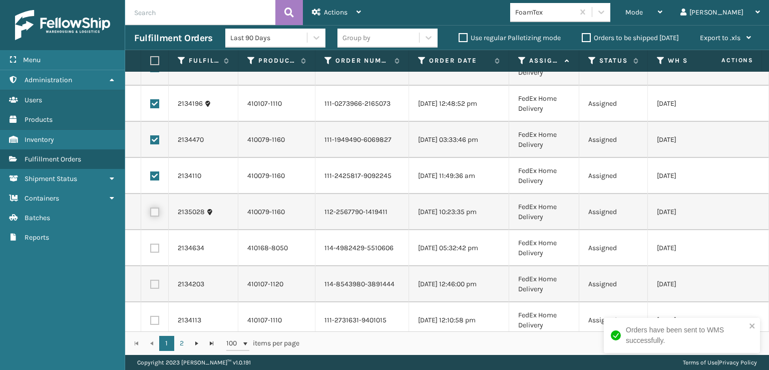
click at [151, 207] on input "checkbox" at bounding box center [150, 210] width 1 height 7
checkbox input "true"
click at [156, 245] on label at bounding box center [154, 247] width 9 height 9
click at [151, 245] on input "checkbox" at bounding box center [150, 246] width 1 height 7
checkbox input "true"
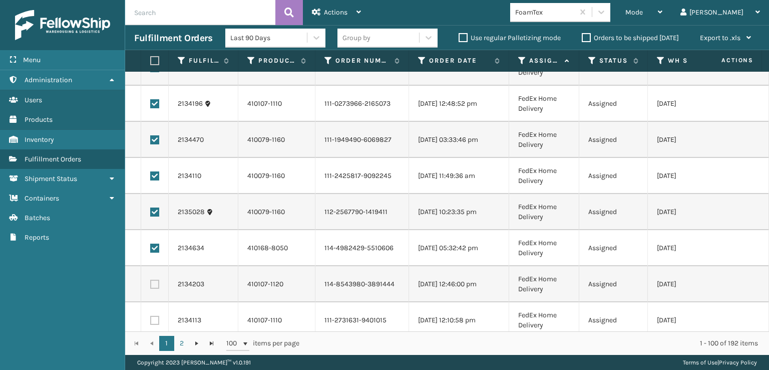
click at [155, 283] on label at bounding box center [154, 283] width 9 height 9
click at [151, 283] on input "checkbox" at bounding box center [150, 282] width 1 height 7
checkbox input "true"
drag, startPoint x: 155, startPoint y: 315, endPoint x: 155, endPoint y: 303, distance: 12.5
click at [155, 316] on label at bounding box center [154, 319] width 9 height 9
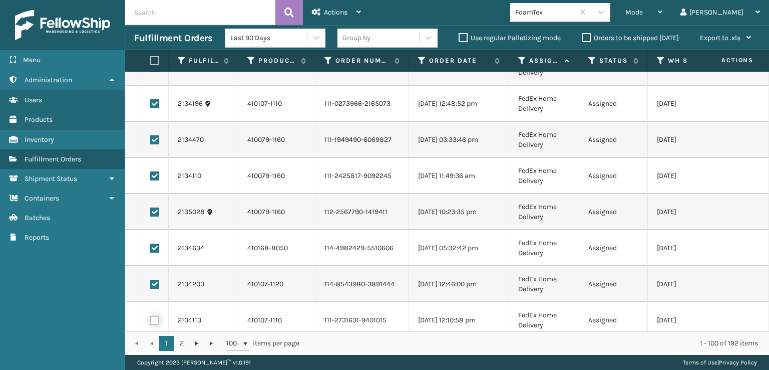
click at [151, 316] on input "checkbox" at bounding box center [150, 318] width 1 height 7
checkbox input "true"
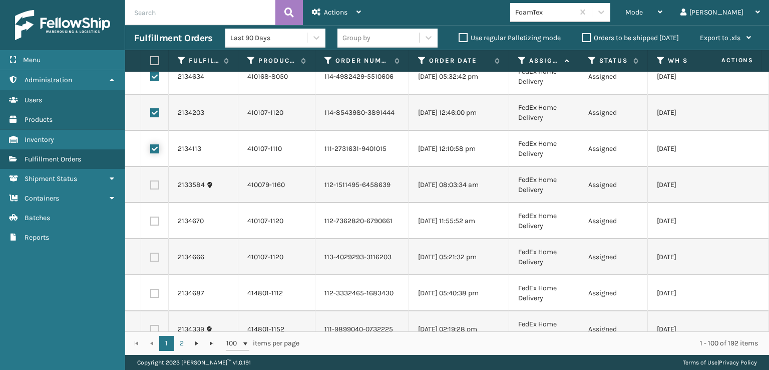
scroll to position [1052, 0]
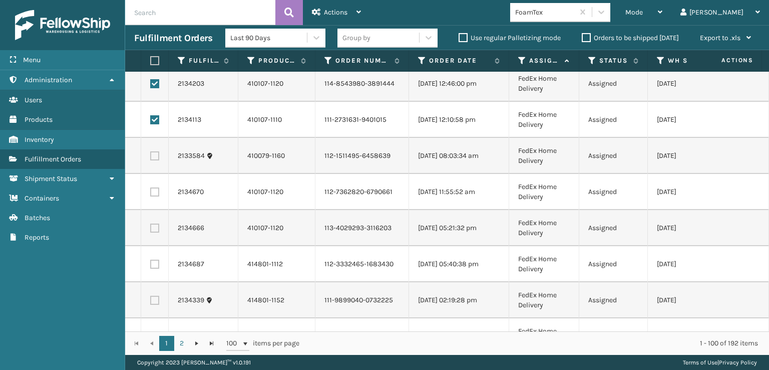
click at [154, 157] on label at bounding box center [154, 155] width 9 height 9
click at [151, 157] on input "checkbox" at bounding box center [150, 154] width 1 height 7
checkbox input "true"
click at [154, 188] on label at bounding box center [154, 191] width 9 height 9
click at [151, 188] on input "checkbox" at bounding box center [150, 190] width 1 height 7
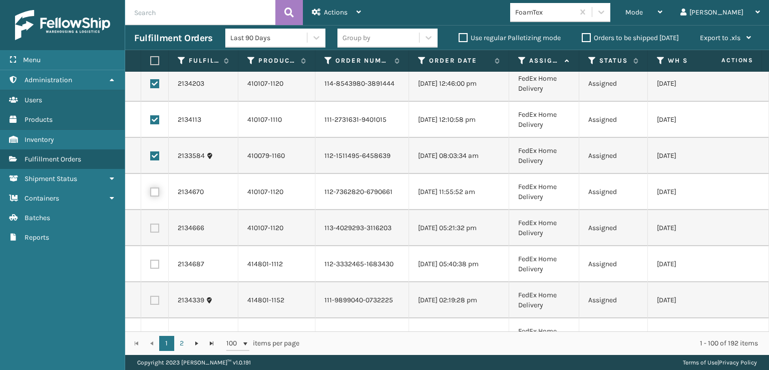
checkbox input "true"
click at [151, 220] on td at bounding box center [155, 228] width 28 height 36
click at [156, 227] on label at bounding box center [154, 227] width 9 height 9
click at [151, 227] on input "checkbox" at bounding box center [150, 226] width 1 height 7
checkbox input "true"
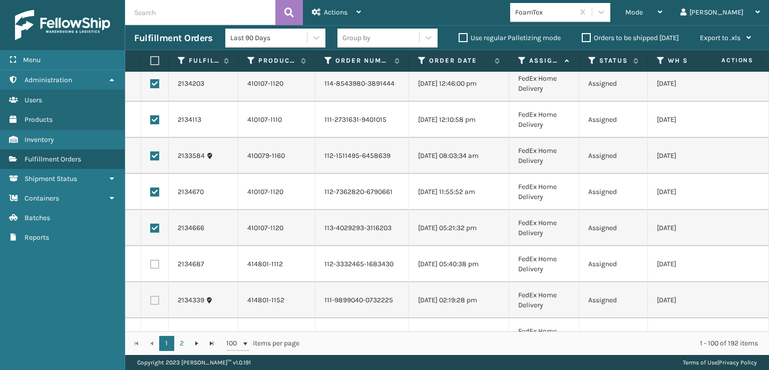
click at [156, 261] on label at bounding box center [154, 263] width 9 height 9
click at [151, 261] on input "checkbox" at bounding box center [150, 262] width 1 height 7
checkbox input "true"
click at [153, 303] on label at bounding box center [154, 299] width 9 height 9
click at [151, 302] on input "checkbox" at bounding box center [150, 298] width 1 height 7
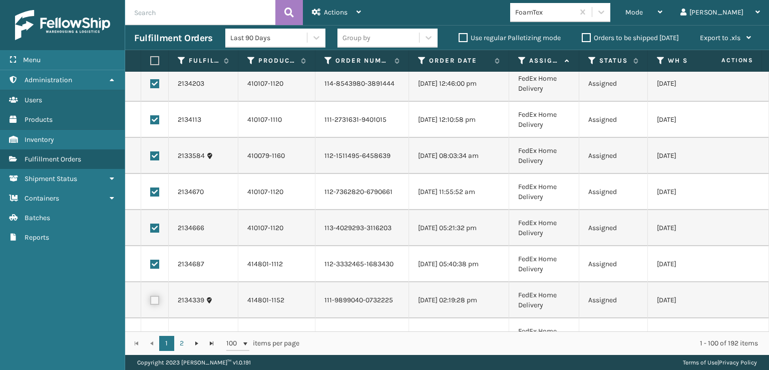
checkbox input "true"
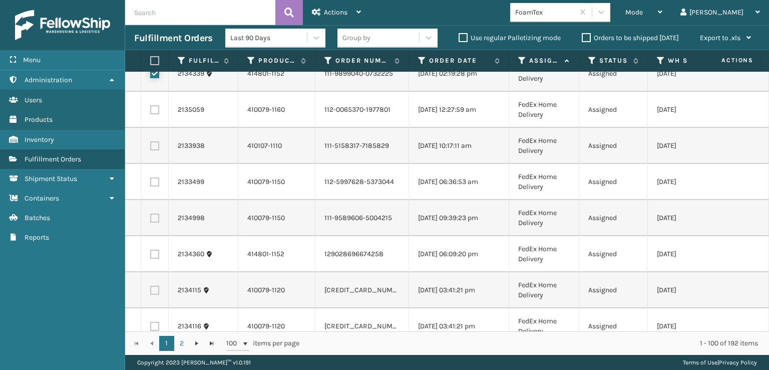
scroll to position [1302, 0]
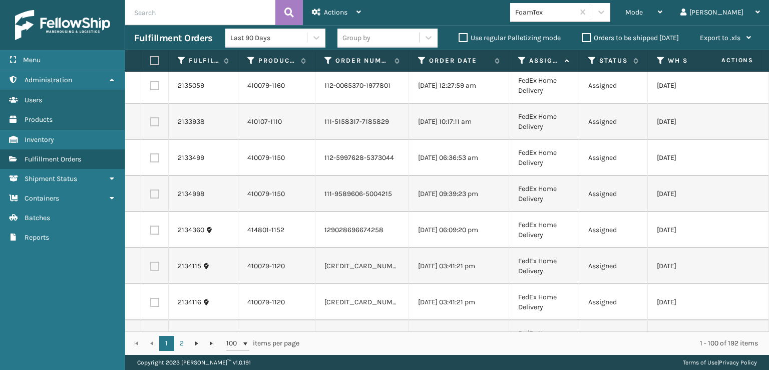
click at [156, 86] on label at bounding box center [154, 85] width 9 height 9
click at [151, 86] on input "checkbox" at bounding box center [150, 84] width 1 height 7
checkbox input "true"
click at [153, 119] on label at bounding box center [154, 121] width 9 height 9
click at [151, 119] on input "checkbox" at bounding box center [150, 120] width 1 height 7
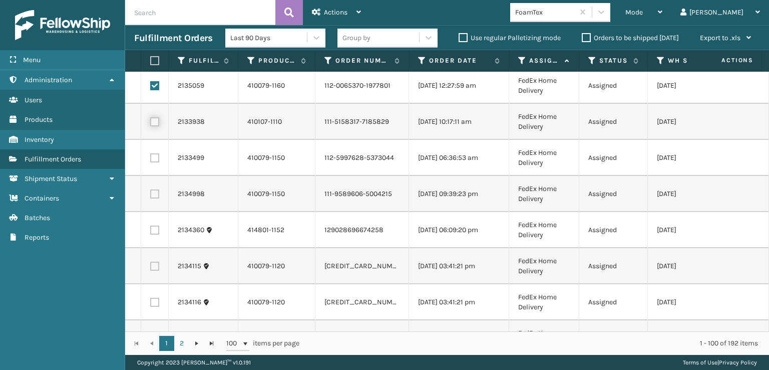
checkbox input "true"
click at [154, 153] on label at bounding box center [154, 157] width 9 height 9
click at [151, 153] on input "checkbox" at bounding box center [150, 156] width 1 height 7
checkbox input "true"
click at [156, 190] on label at bounding box center [154, 193] width 9 height 9
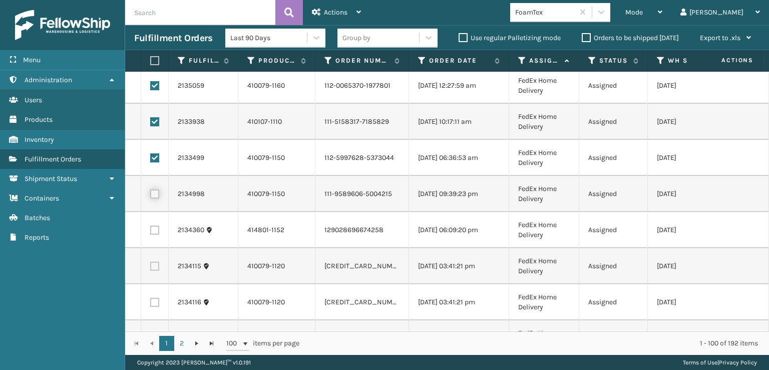
click at [151, 190] on input "checkbox" at bounding box center [150, 192] width 1 height 7
checkbox input "true"
click at [157, 227] on label at bounding box center [154, 229] width 9 height 9
click at [151, 227] on input "checkbox" at bounding box center [150, 228] width 1 height 7
checkbox input "true"
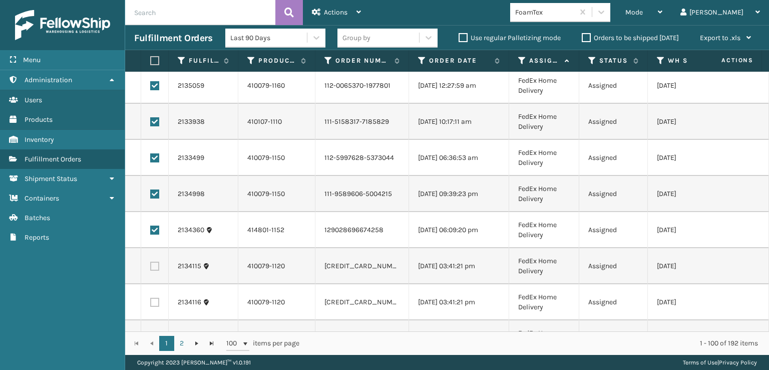
click at [159, 263] on label at bounding box center [154, 265] width 9 height 9
click at [151, 263] on input "checkbox" at bounding box center [150, 264] width 1 height 7
checkbox input "true"
click at [155, 301] on label at bounding box center [154, 301] width 9 height 9
click at [151, 301] on input "checkbox" at bounding box center [150, 300] width 1 height 7
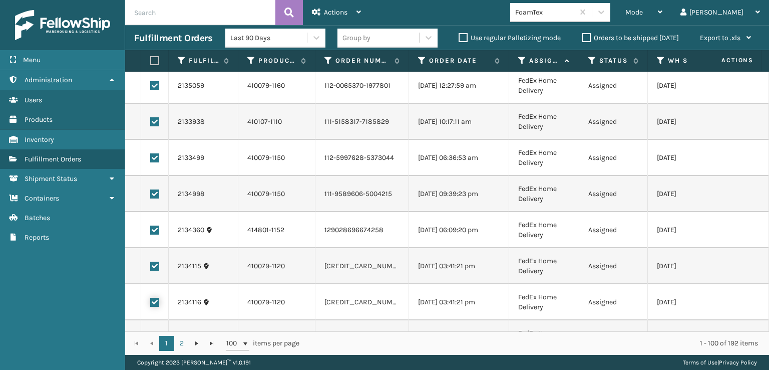
checkbox input "true"
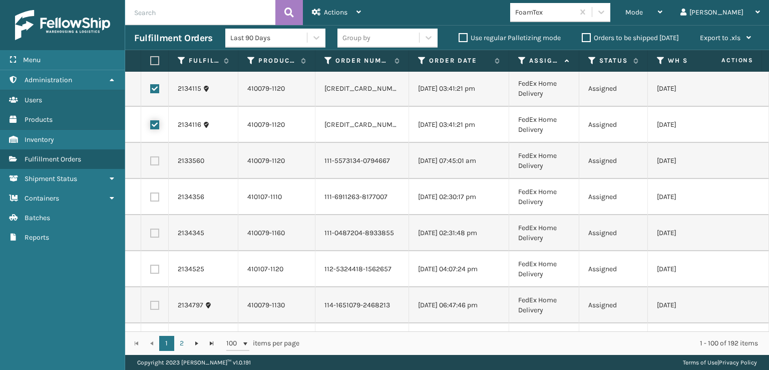
scroll to position [1502, 0]
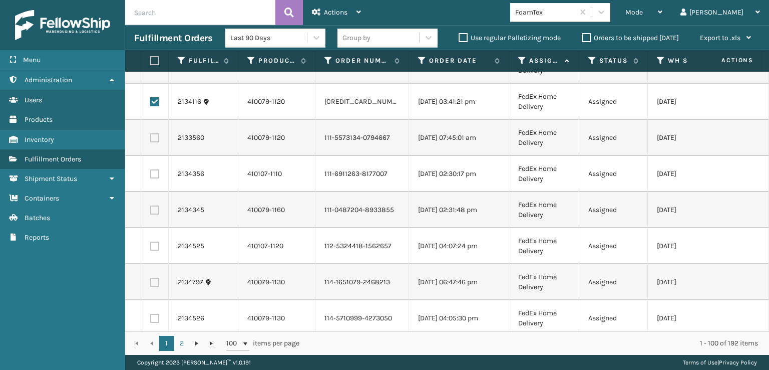
click at [157, 139] on label at bounding box center [154, 137] width 9 height 9
click at [151, 139] on input "checkbox" at bounding box center [150, 136] width 1 height 7
checkbox input "true"
click at [156, 169] on label at bounding box center [154, 173] width 9 height 9
click at [151, 169] on input "checkbox" at bounding box center [150, 172] width 1 height 7
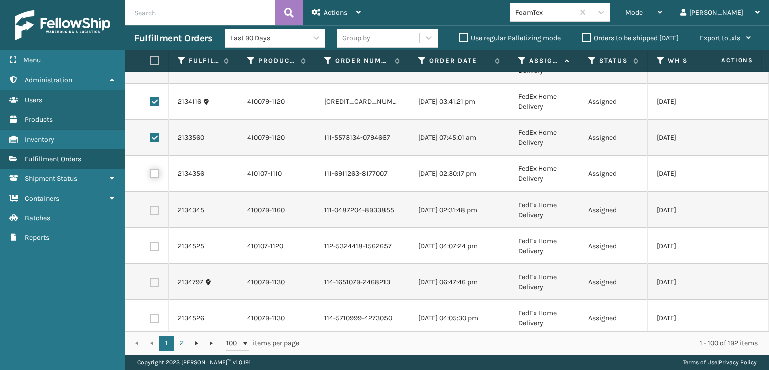
checkbox input "true"
click at [156, 209] on label at bounding box center [154, 209] width 9 height 9
click at [151, 209] on input "checkbox" at bounding box center [150, 208] width 1 height 7
checkbox input "true"
click at [155, 249] on label at bounding box center [154, 245] width 9 height 9
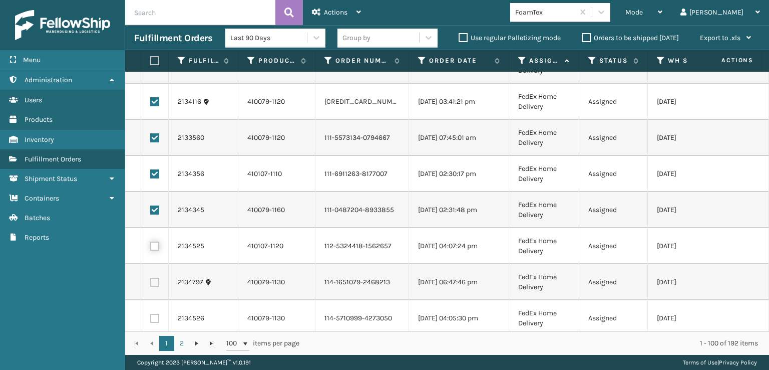
click at [151, 248] on input "checkbox" at bounding box center [150, 244] width 1 height 7
checkbox input "true"
click at [158, 282] on label at bounding box center [154, 281] width 9 height 9
click at [151, 282] on input "checkbox" at bounding box center [150, 280] width 1 height 7
checkbox input "true"
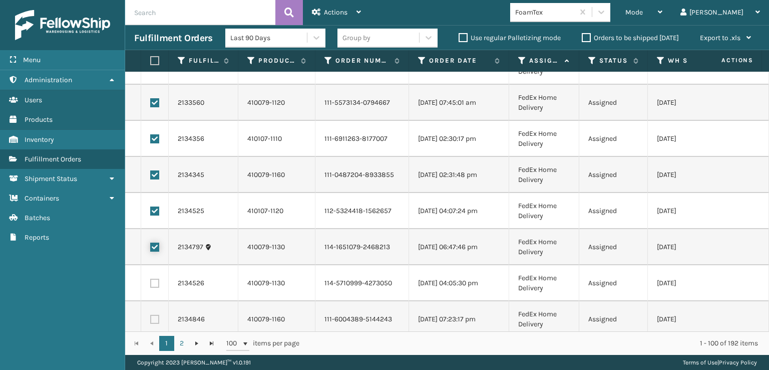
scroll to position [1552, 0]
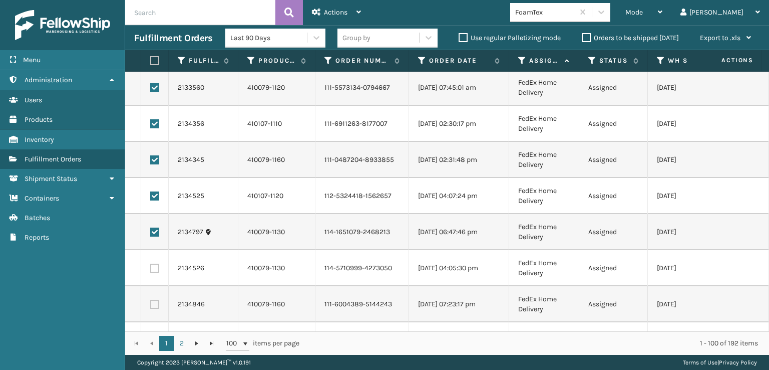
click at [156, 269] on label at bounding box center [154, 267] width 9 height 9
click at [151, 269] on input "checkbox" at bounding box center [150, 266] width 1 height 7
checkbox input "true"
click at [154, 305] on label at bounding box center [154, 303] width 9 height 9
click at [151, 305] on input "checkbox" at bounding box center [150, 302] width 1 height 7
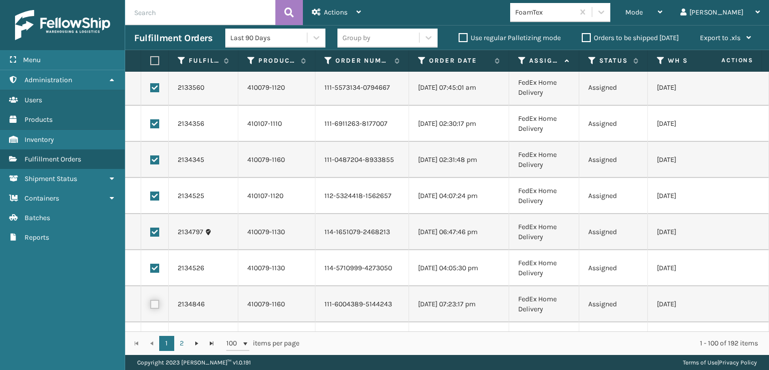
checkbox input "true"
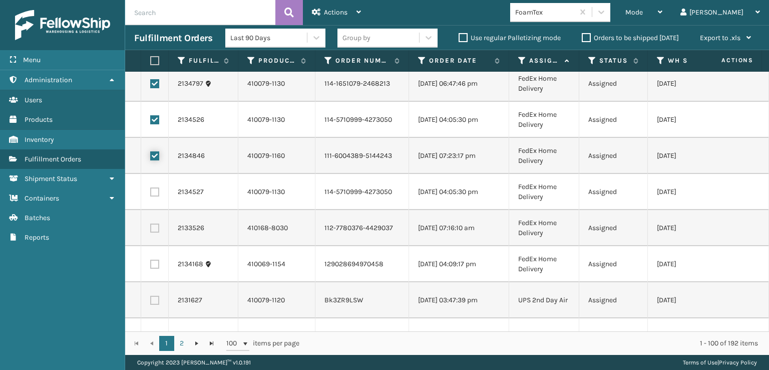
scroll to position [1703, 0]
click at [158, 189] on label at bounding box center [154, 189] width 9 height 9
click at [151, 189] on input "checkbox" at bounding box center [150, 188] width 1 height 7
checkbox input "true"
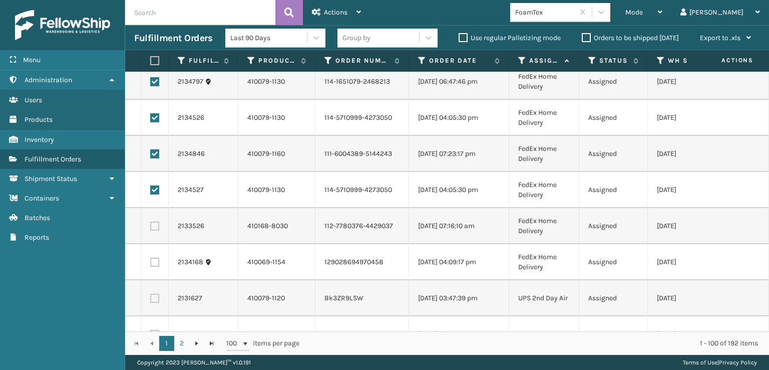
click at [153, 223] on label at bounding box center [154, 225] width 9 height 9
click at [151, 223] on input "checkbox" at bounding box center [150, 224] width 1 height 7
checkbox input "true"
click at [157, 263] on label at bounding box center [154, 261] width 9 height 9
click at [151, 263] on input "checkbox" at bounding box center [150, 260] width 1 height 7
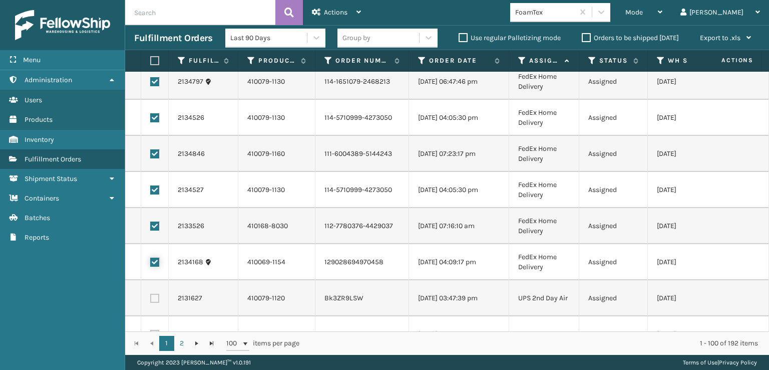
checkbox input "true"
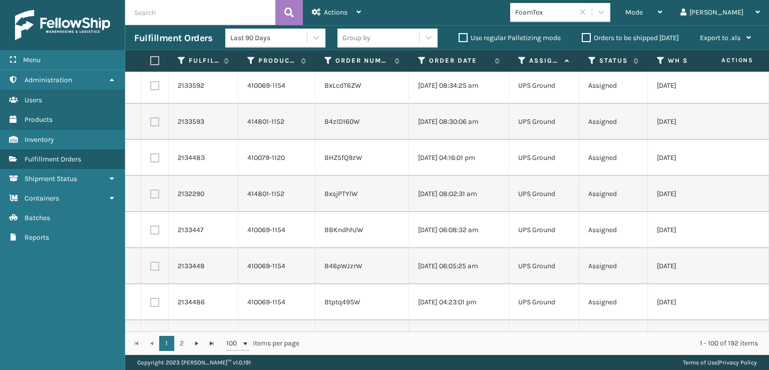
scroll to position [3353, 0]
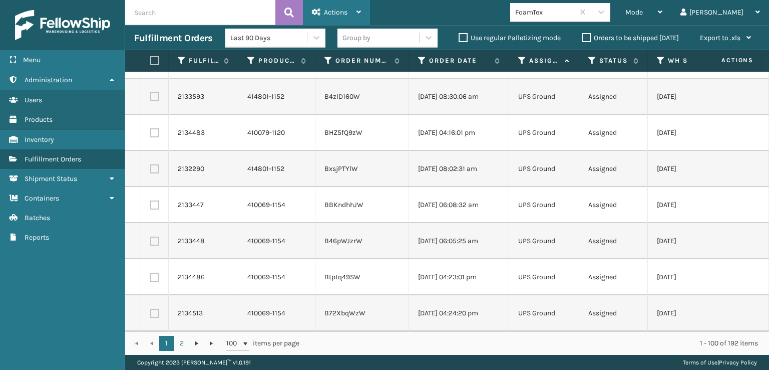
click at [337, 13] on span "Actions" at bounding box center [336, 12] width 24 height 9
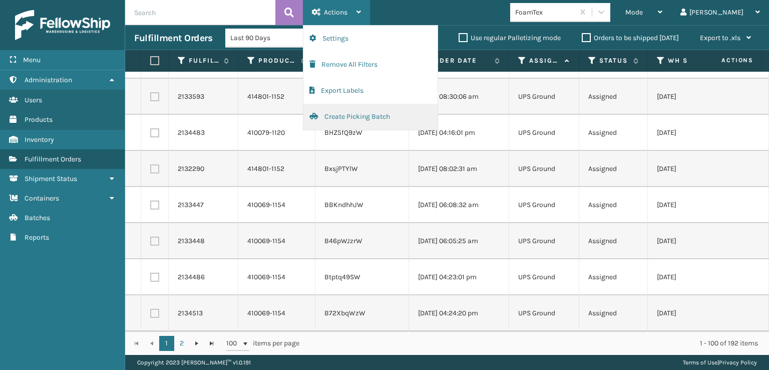
click at [357, 111] on button "Create Picking Batch" at bounding box center [370, 117] width 134 height 26
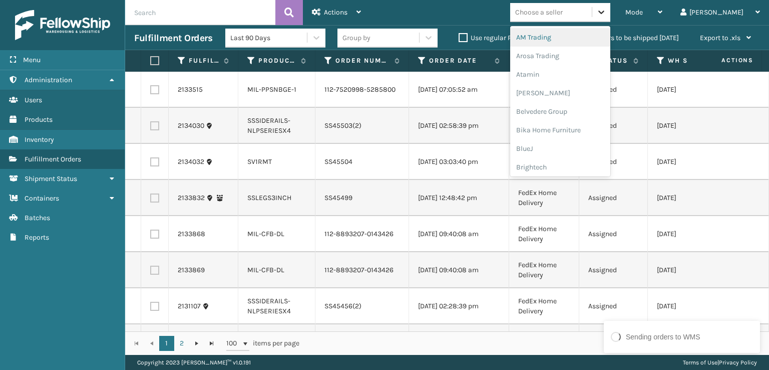
click at [606, 16] on icon at bounding box center [601, 12] width 10 height 10
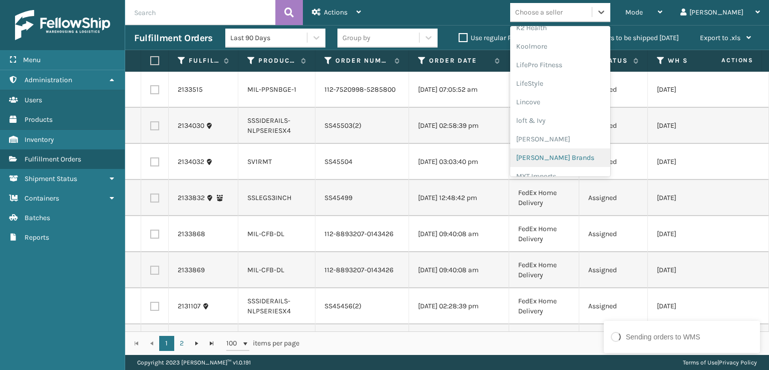
click at [579, 154] on div "[PERSON_NAME] Brands" at bounding box center [560, 157] width 100 height 19
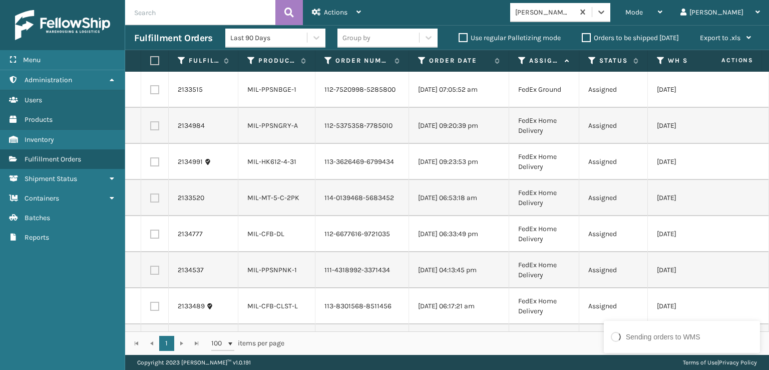
click at [152, 58] on label at bounding box center [153, 60] width 6 height 9
click at [151, 58] on input "checkbox" at bounding box center [150, 61] width 1 height 7
checkbox input "true"
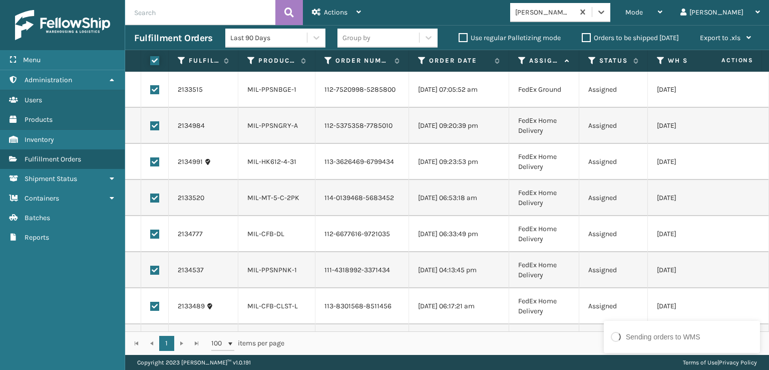
checkbox input "true"
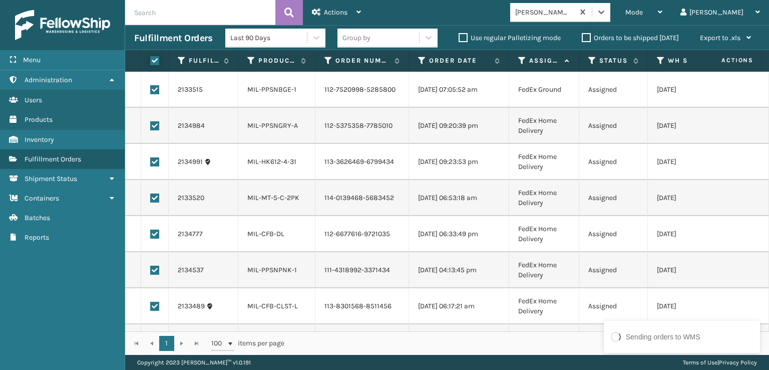
checkbox input "true"
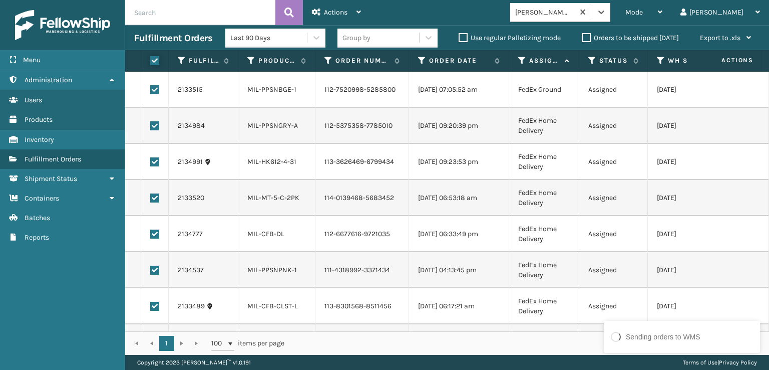
checkbox input "true"
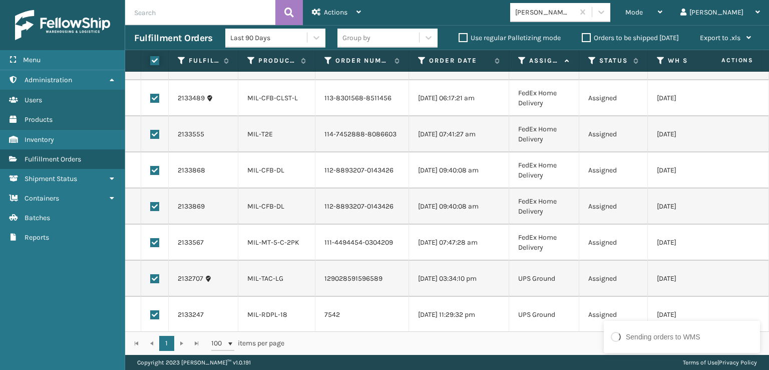
scroll to position [216, 0]
click at [157, 272] on label at bounding box center [154, 276] width 9 height 9
click at [151, 272] on input "checkbox" at bounding box center [150, 275] width 1 height 7
checkbox input "false"
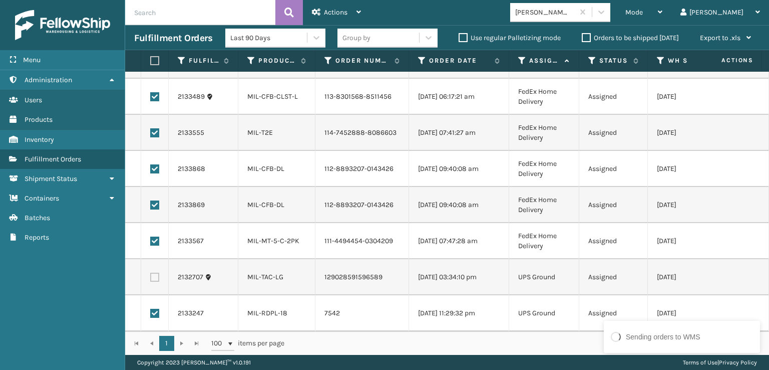
click at [153, 308] on label at bounding box center [154, 312] width 9 height 9
click at [151, 308] on input "checkbox" at bounding box center [150, 311] width 1 height 7
checkbox input "false"
click at [350, 11] on div "Actions" at bounding box center [336, 12] width 49 height 25
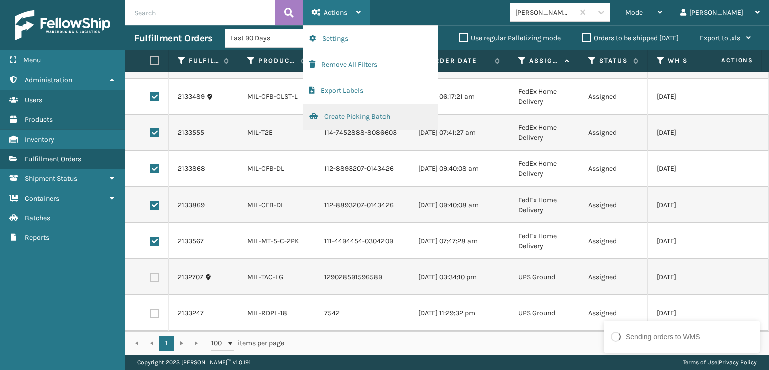
click at [357, 117] on button "Create Picking Batch" at bounding box center [370, 117] width 134 height 26
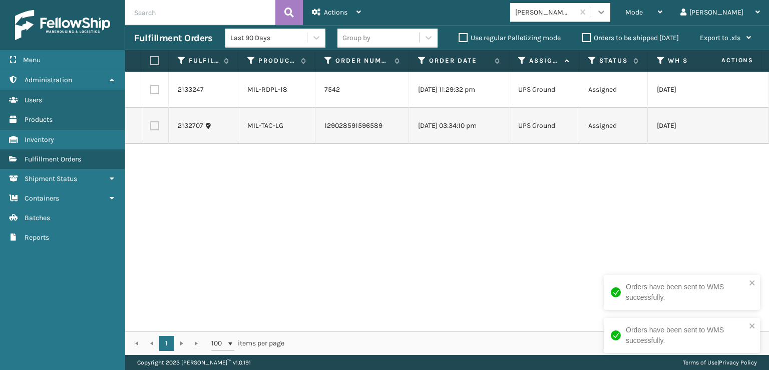
click at [606, 15] on icon at bounding box center [601, 12] width 10 height 10
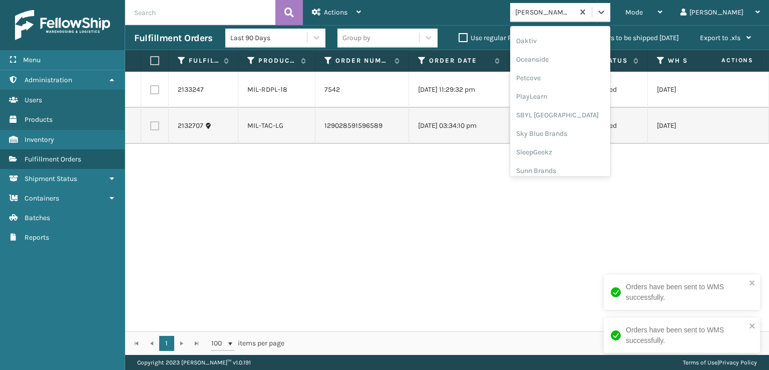
scroll to position [502, 0]
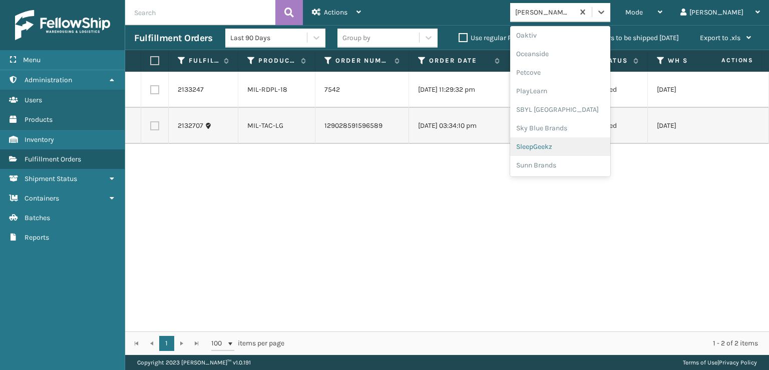
click at [582, 149] on div "SleepGeekz" at bounding box center [560, 146] width 100 height 19
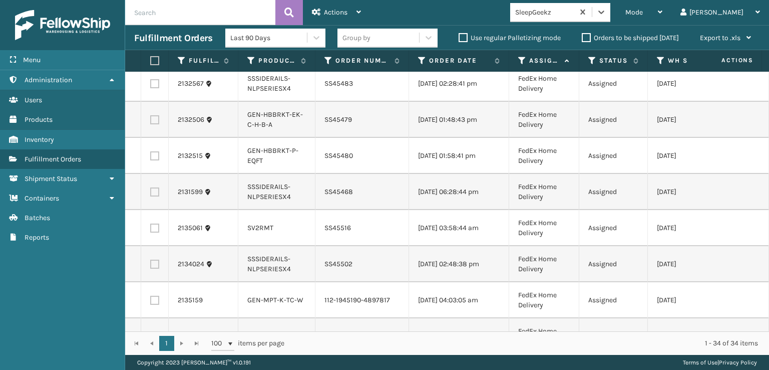
scroll to position [0, 0]
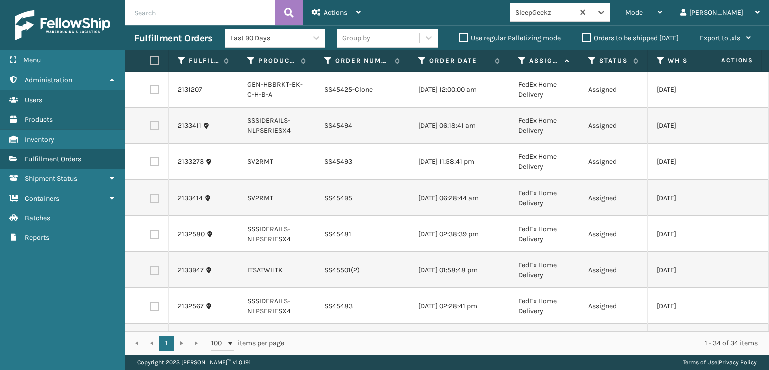
click at [156, 59] on label at bounding box center [153, 60] width 6 height 9
click at [151, 59] on input "checkbox" at bounding box center [150, 61] width 1 height 7
checkbox input "true"
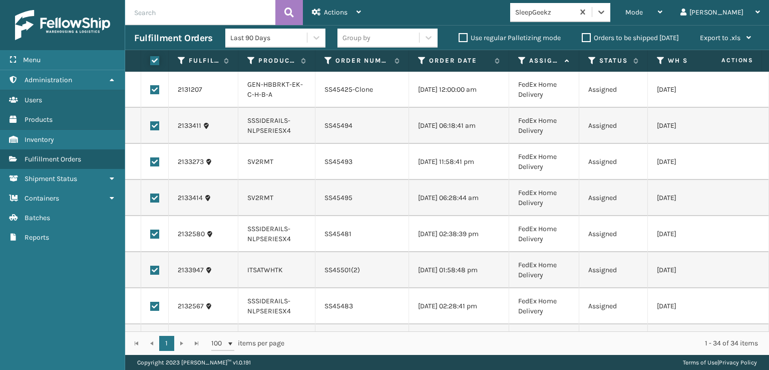
checkbox input "true"
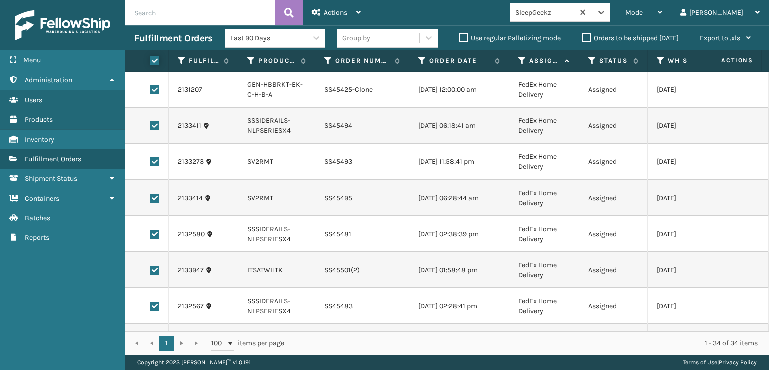
checkbox input "true"
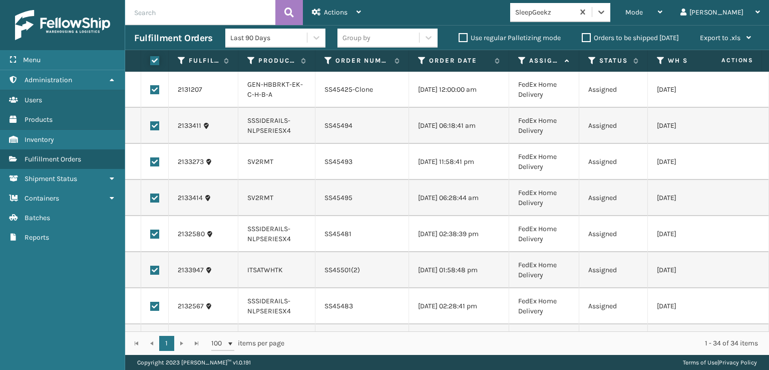
checkbox input "true"
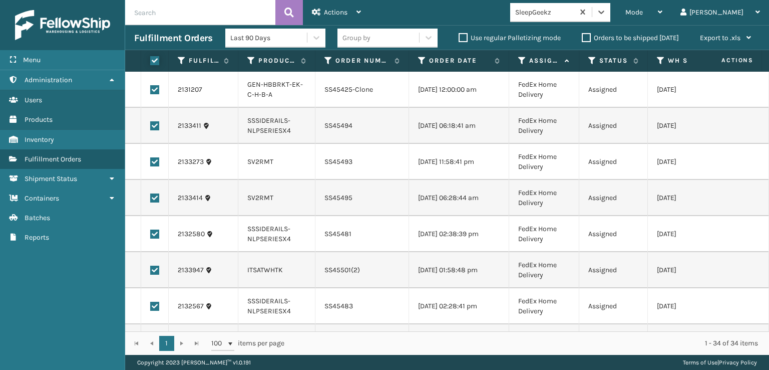
checkbox input "true"
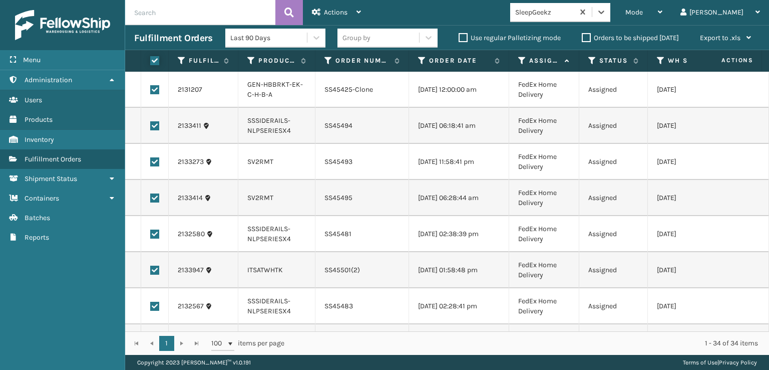
checkbox input "true"
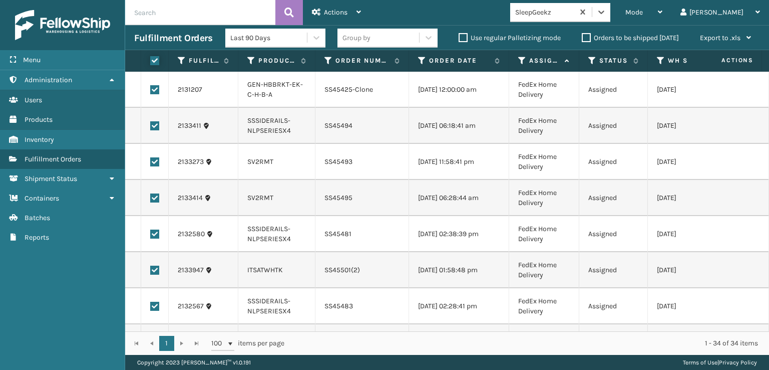
checkbox input "true"
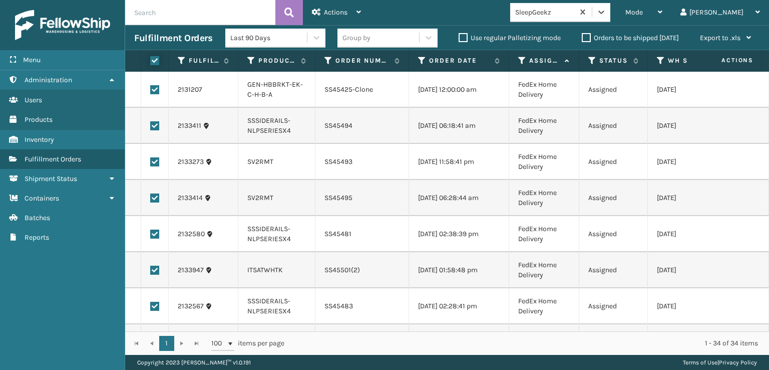
checkbox input "true"
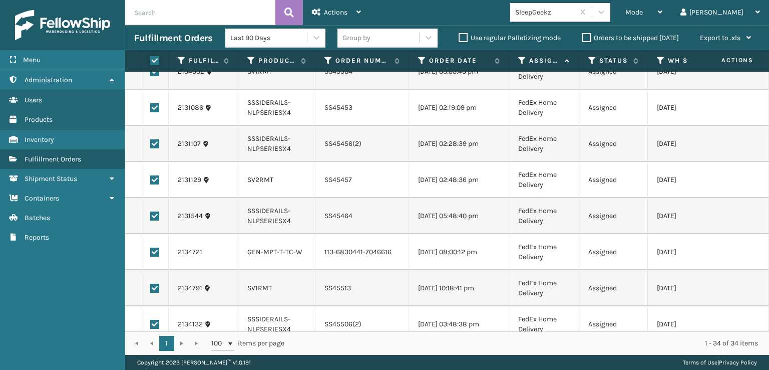
scroll to position [1024, 0]
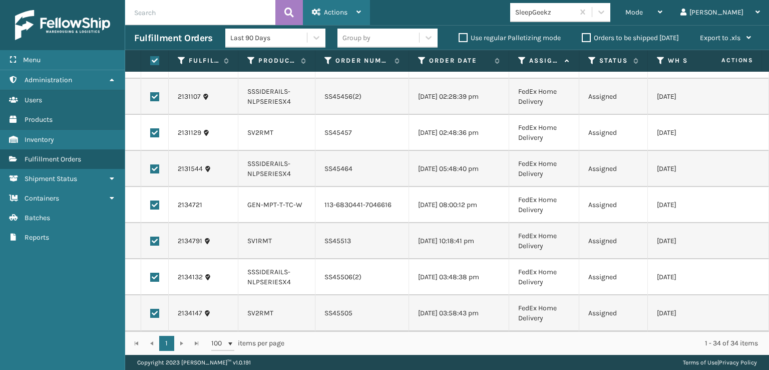
click at [341, 11] on span "Actions" at bounding box center [336, 12] width 24 height 9
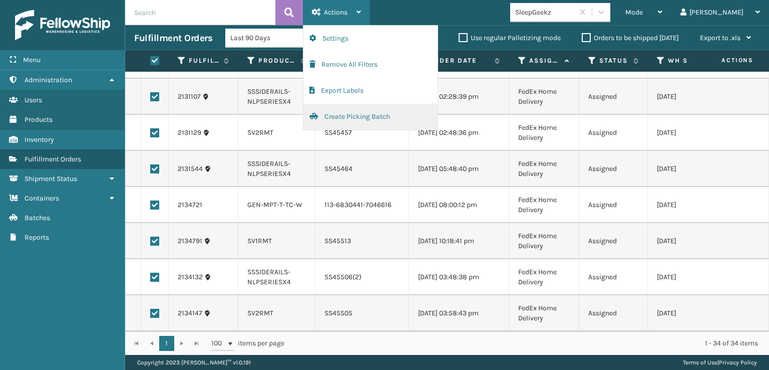
click at [358, 113] on button "Create Picking Batch" at bounding box center [370, 117] width 134 height 26
